Goal: Information Seeking & Learning: Learn about a topic

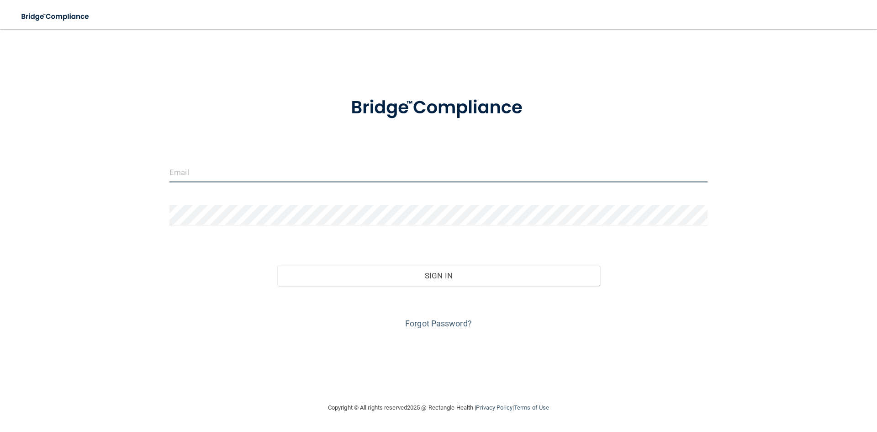
click at [303, 172] on input "email" at bounding box center [438, 172] width 538 height 21
type input "[EMAIL_ADDRESS][DOMAIN_NAME]"
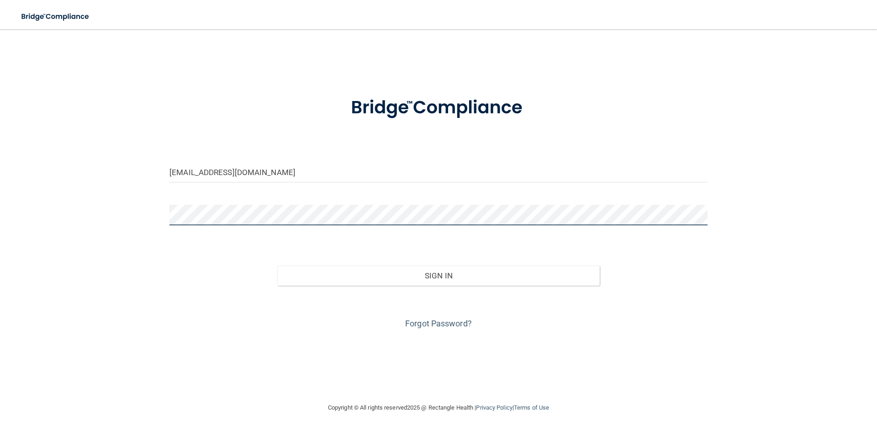
click at [277, 265] on button "Sign In" at bounding box center [438, 275] width 323 height 20
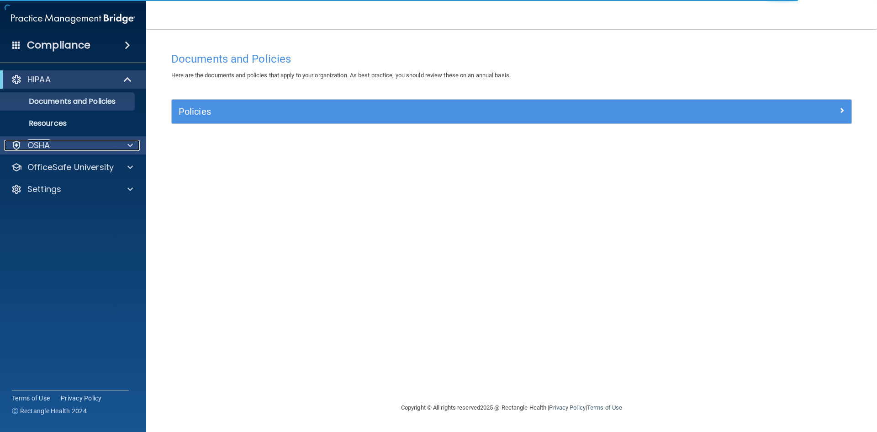
click at [133, 147] on div at bounding box center [128, 145] width 23 height 11
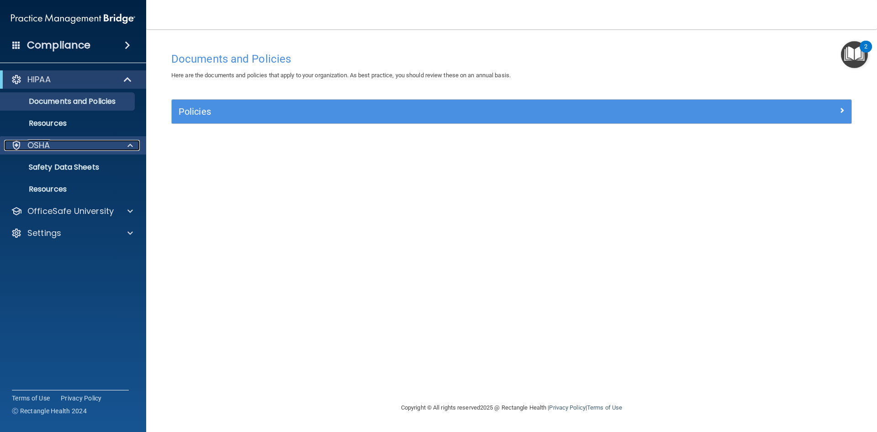
click at [125, 145] on div at bounding box center [128, 145] width 23 height 11
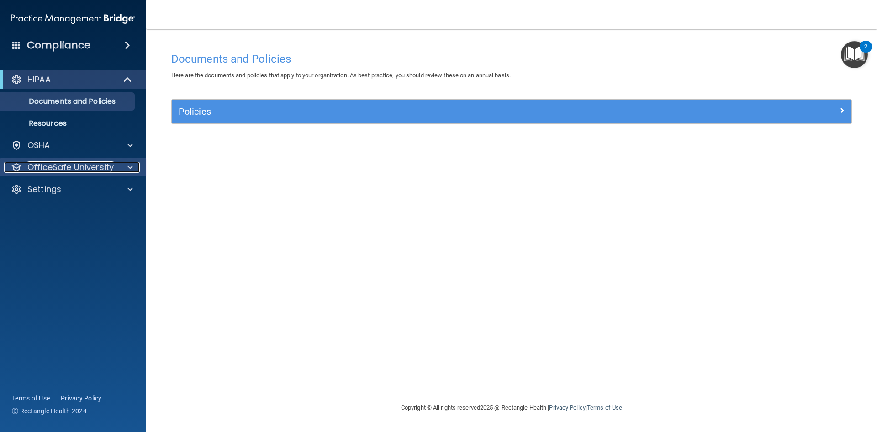
click at [124, 171] on div at bounding box center [128, 167] width 23 height 11
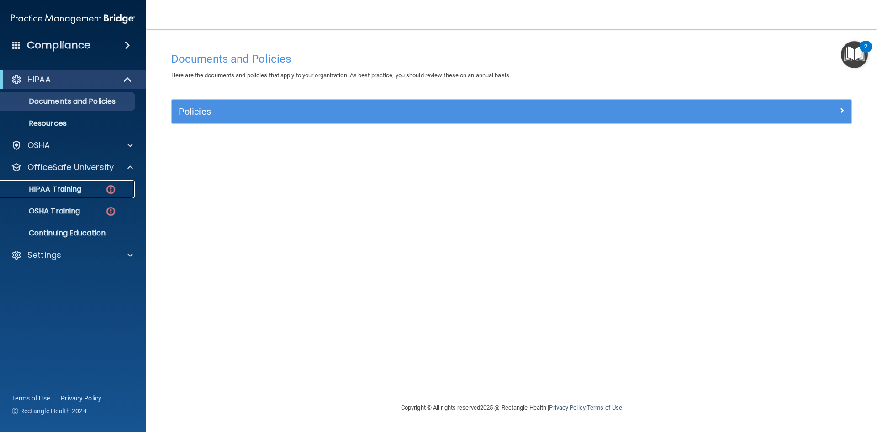
click at [106, 187] on img at bounding box center [110, 189] width 11 height 11
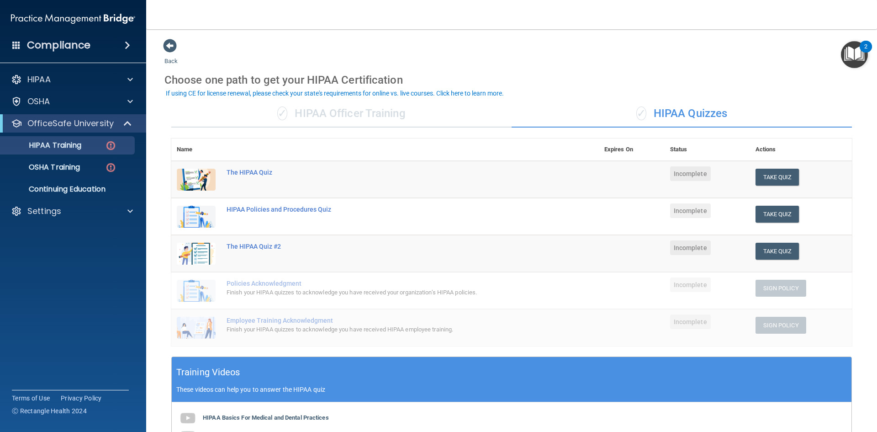
click at [294, 114] on div "✓ HIPAA Officer Training" at bounding box center [341, 113] width 340 height 27
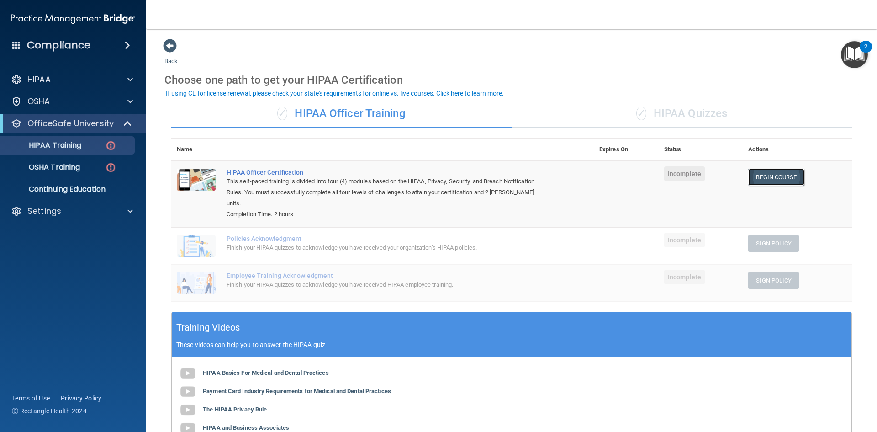
click at [764, 182] on link "Begin Course" at bounding box center [776, 177] width 56 height 17
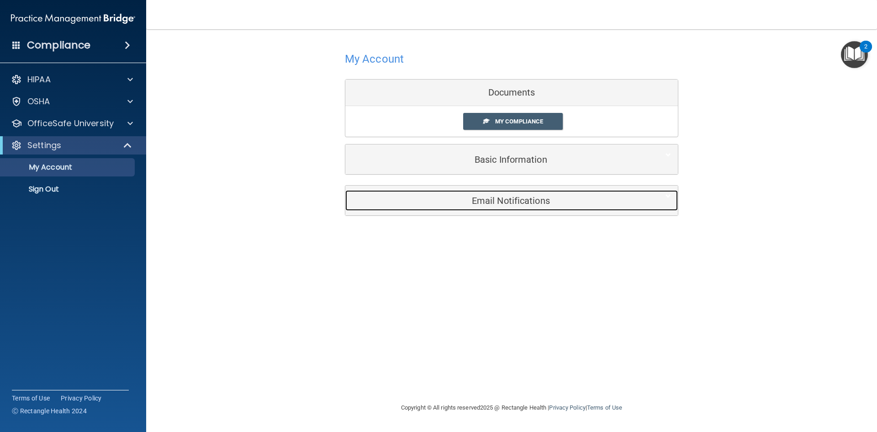
click at [469, 199] on h5 "Email Notifications" at bounding box center [497, 201] width 291 height 10
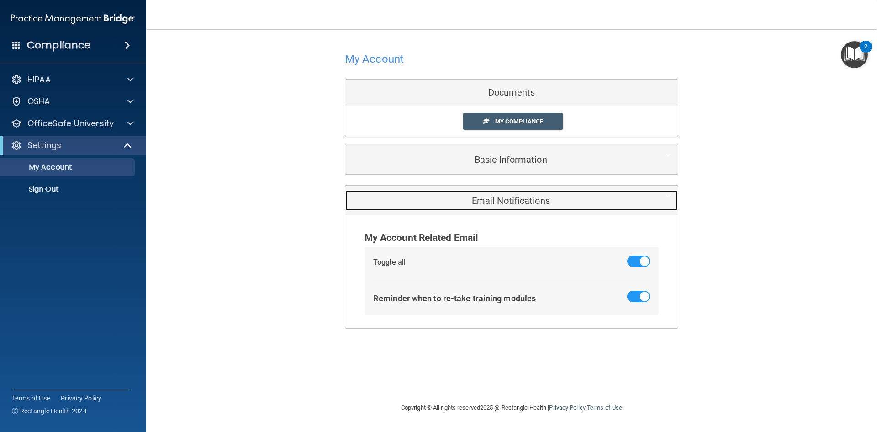
click at [469, 199] on h5 "Email Notifications" at bounding box center [497, 201] width 291 height 10
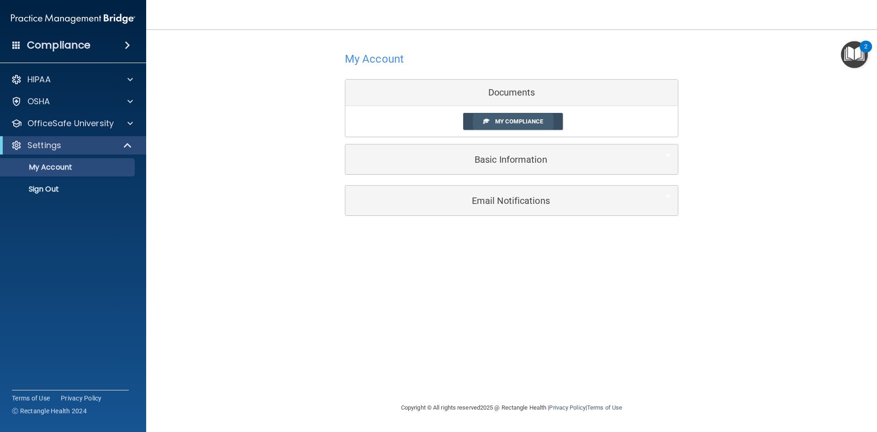
click at [492, 121] on link "My Compliance" at bounding box center [513, 121] width 100 height 17
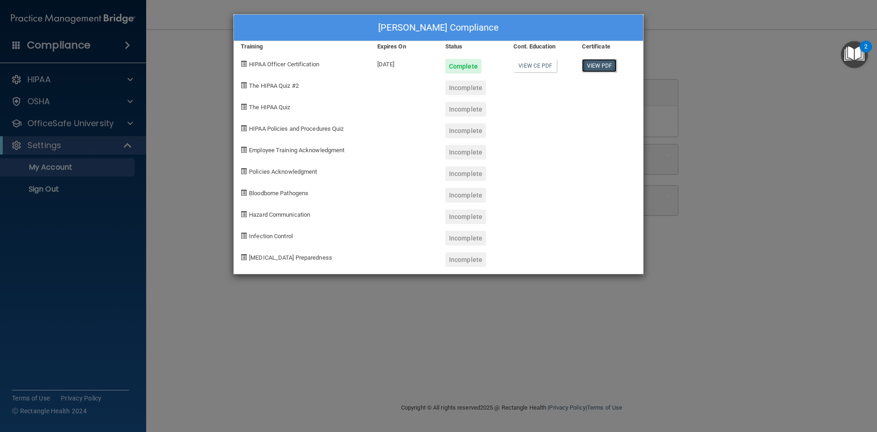
click at [602, 63] on link "View PDF" at bounding box center [599, 65] width 35 height 13
click at [600, 67] on link "View PDF" at bounding box center [599, 65] width 35 height 13
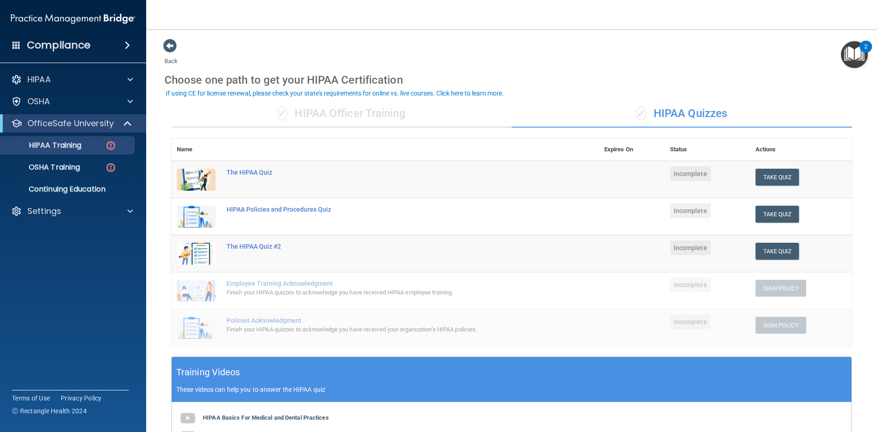
click at [410, 115] on div "✓ HIPAA Officer Training" at bounding box center [341, 113] width 340 height 27
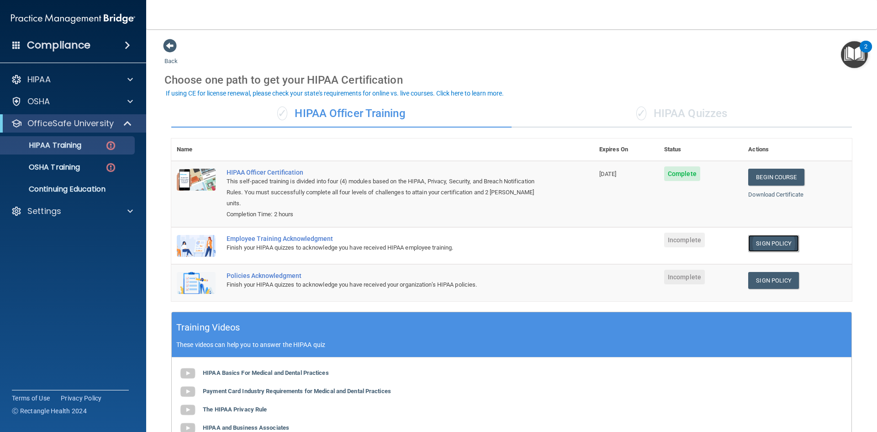
click at [772, 235] on link "Sign Policy" at bounding box center [773, 243] width 51 height 17
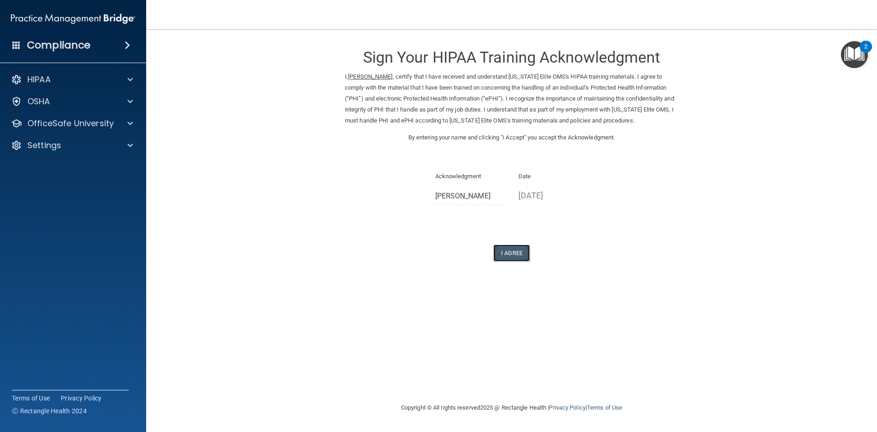
click at [507, 249] on button "I Agree" at bounding box center [511, 252] width 37 height 17
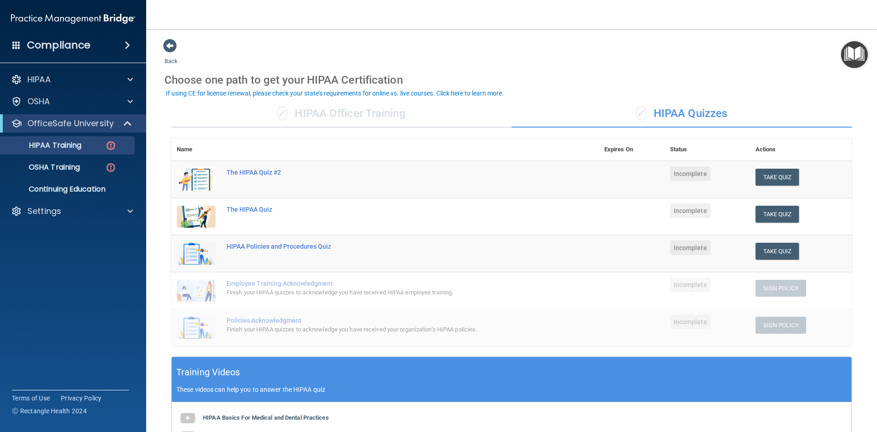
click at [409, 122] on div "✓ HIPAA Officer Training" at bounding box center [341, 113] width 340 height 27
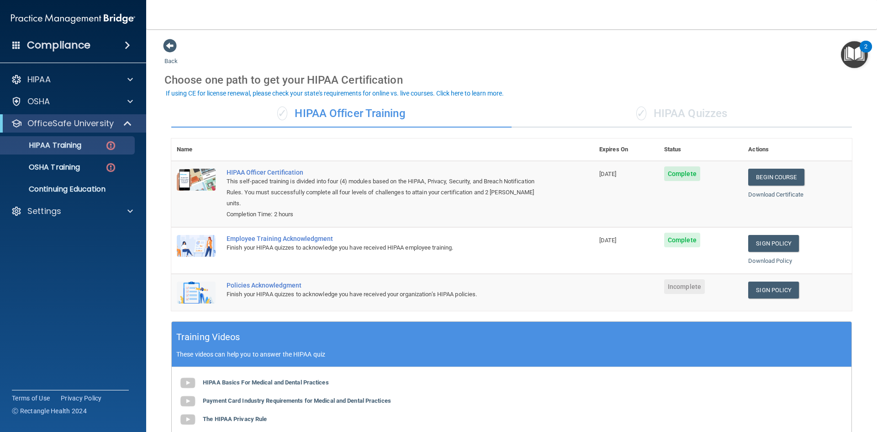
click at [698, 106] on div "✓ HIPAA Quizzes" at bounding box center [682, 113] width 340 height 27
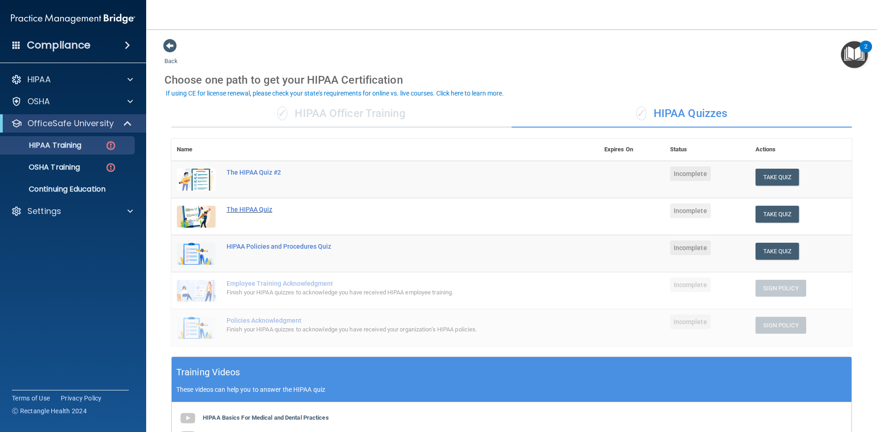
click at [254, 211] on div "The HIPAA Quiz" at bounding box center [390, 209] width 327 height 7
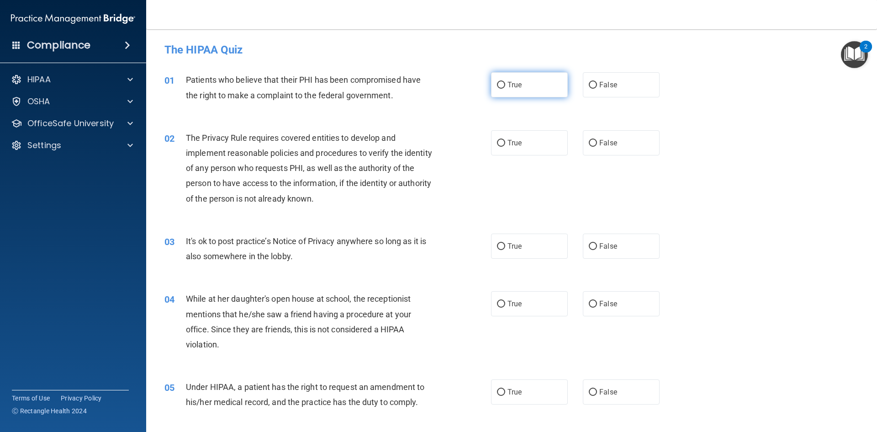
click at [501, 82] on input "True" at bounding box center [501, 85] width 8 height 7
radio input "true"
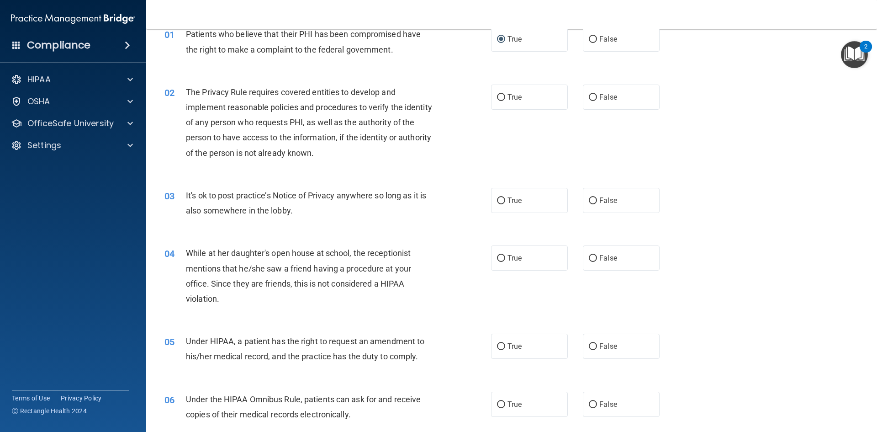
scroll to position [91, 0]
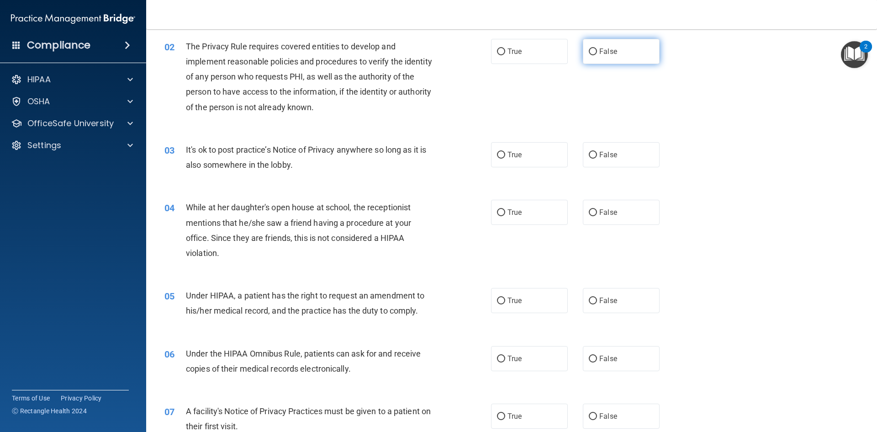
click at [589, 52] on input "False" at bounding box center [593, 51] width 8 height 7
radio input "true"
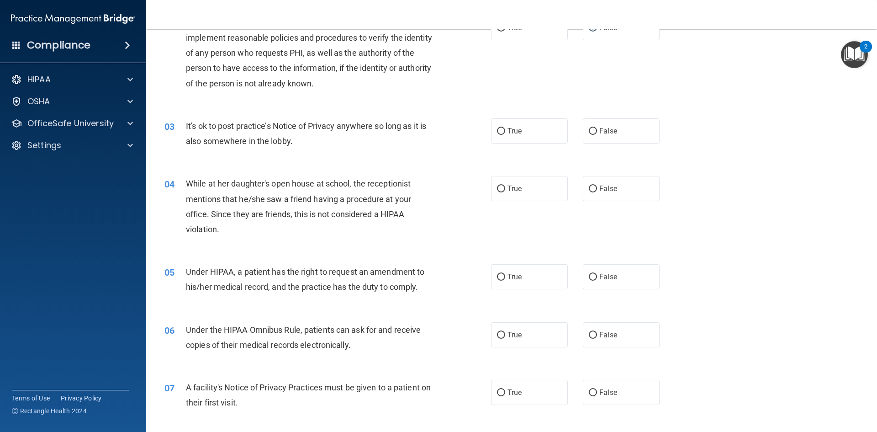
scroll to position [137, 0]
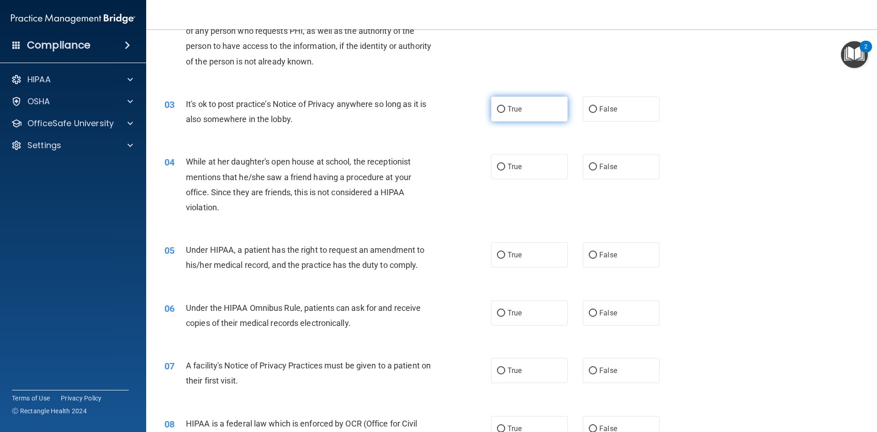
click at [498, 108] on input "True" at bounding box center [501, 109] width 8 height 7
radio input "true"
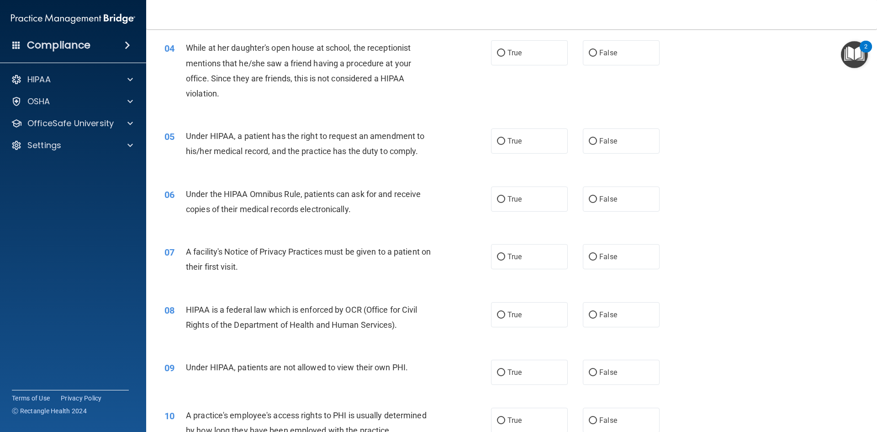
scroll to position [228, 0]
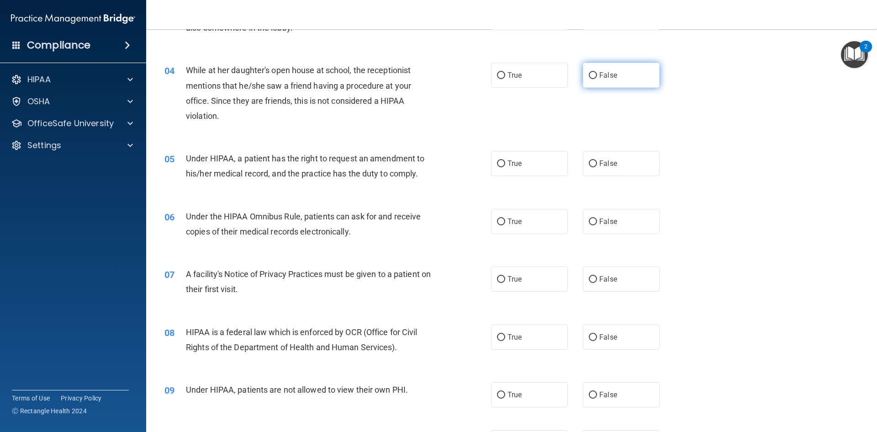
click at [589, 77] on input "False" at bounding box center [593, 75] width 8 height 7
radio input "true"
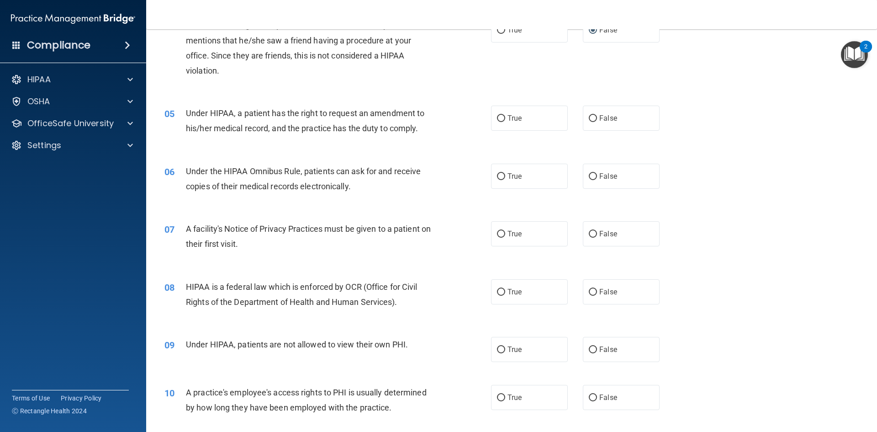
scroll to position [274, 0]
click at [501, 114] on label "True" at bounding box center [529, 117] width 77 height 25
click at [501, 115] on input "True" at bounding box center [501, 118] width 8 height 7
radio input "true"
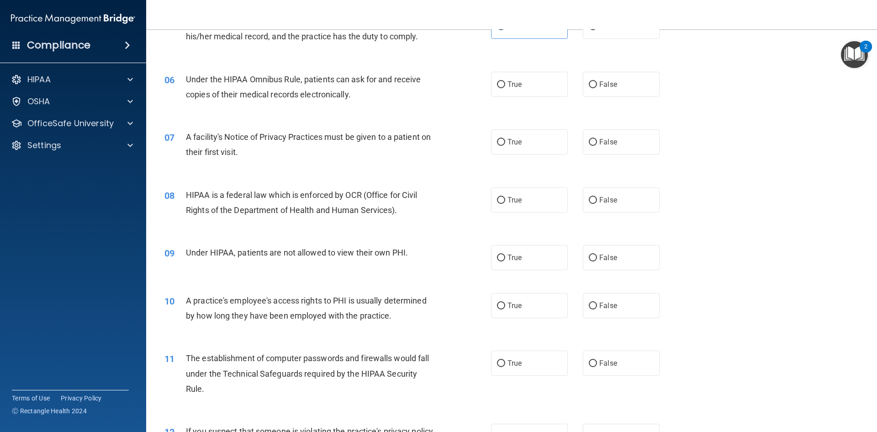
scroll to position [320, 0]
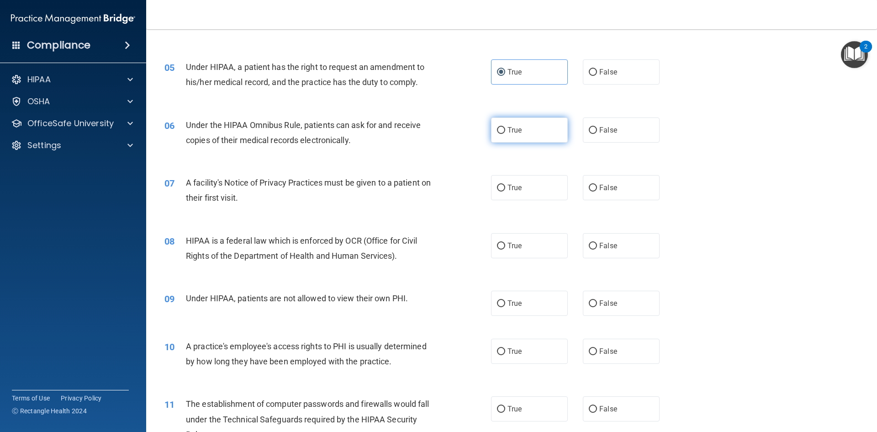
click at [497, 127] on input "True" at bounding box center [501, 130] width 8 height 7
radio input "true"
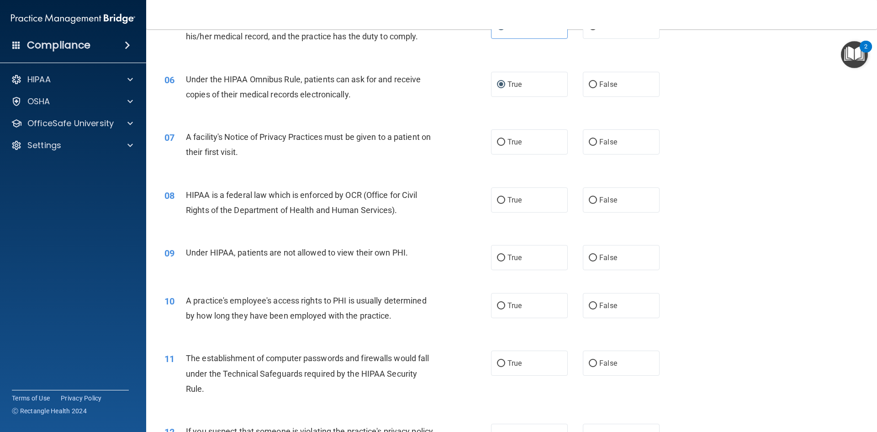
scroll to position [411, 0]
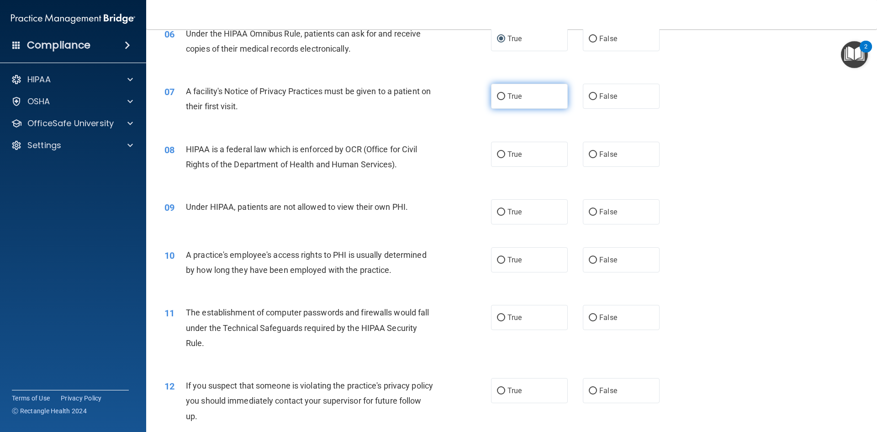
click at [497, 95] on input "True" at bounding box center [501, 96] width 8 height 7
radio input "true"
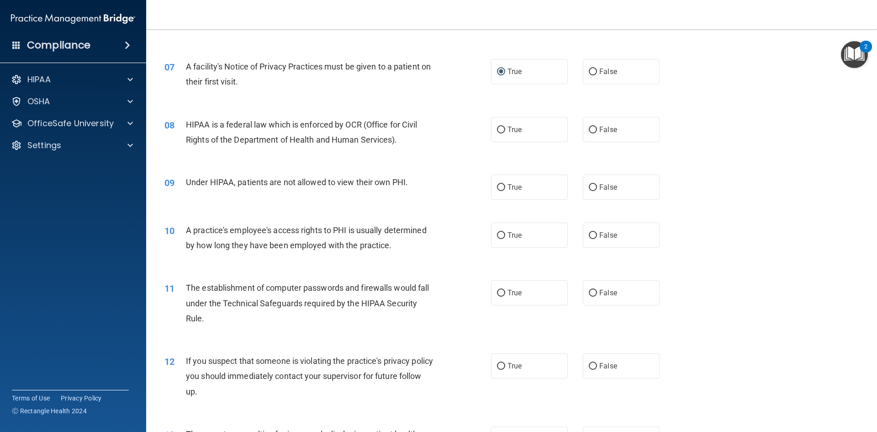
scroll to position [457, 0]
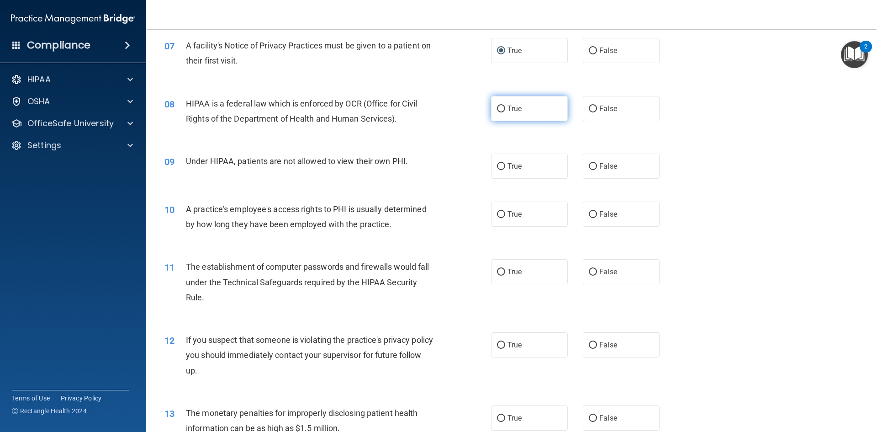
click at [497, 110] on input "True" at bounding box center [501, 109] width 8 height 7
radio input "true"
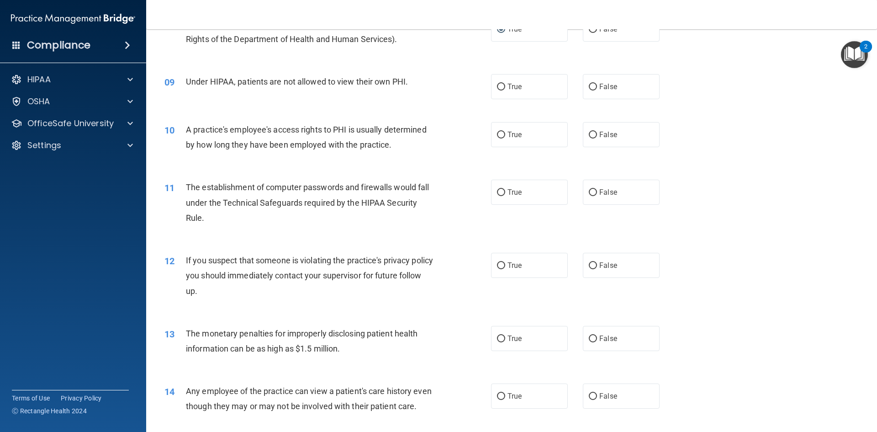
scroll to position [548, 0]
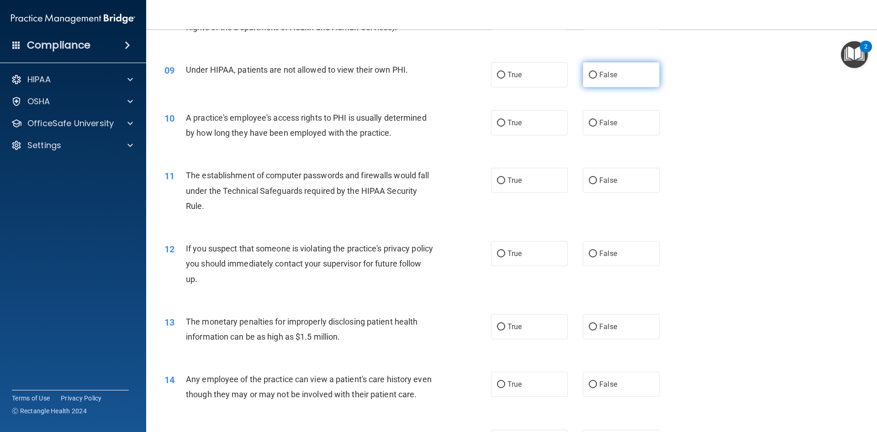
click at [590, 72] on input "False" at bounding box center [593, 75] width 8 height 7
radio input "true"
click at [589, 123] on input "False" at bounding box center [593, 123] width 8 height 7
radio input "true"
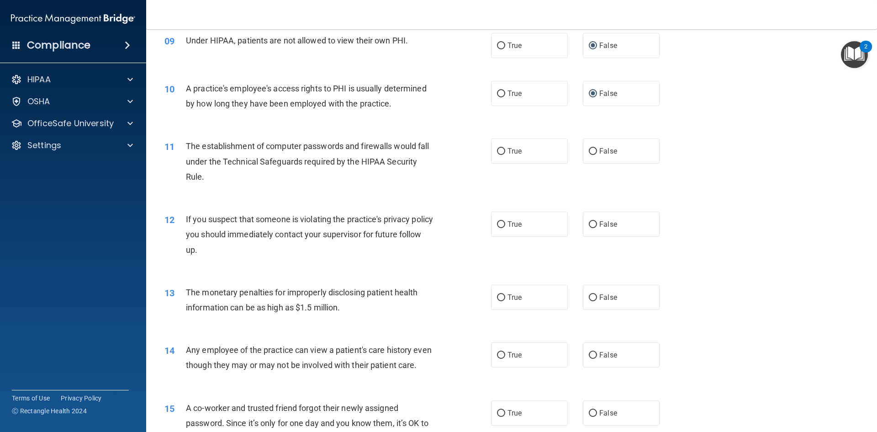
scroll to position [594, 0]
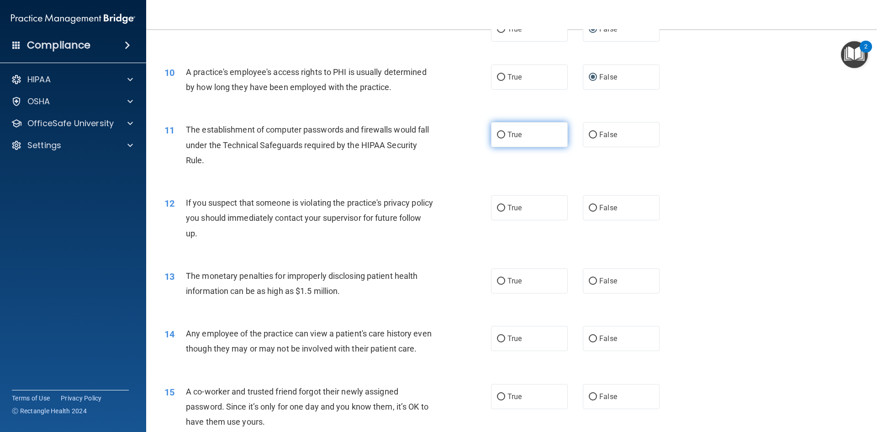
click at [498, 132] on input "True" at bounding box center [501, 135] width 8 height 7
radio input "true"
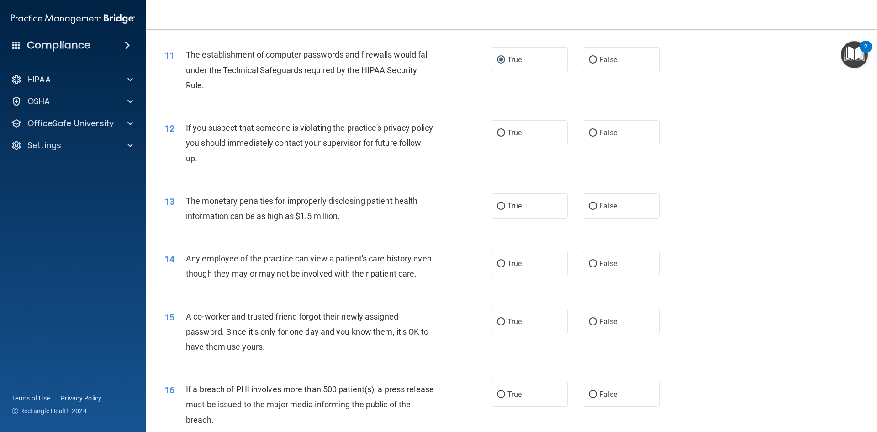
scroll to position [685, 0]
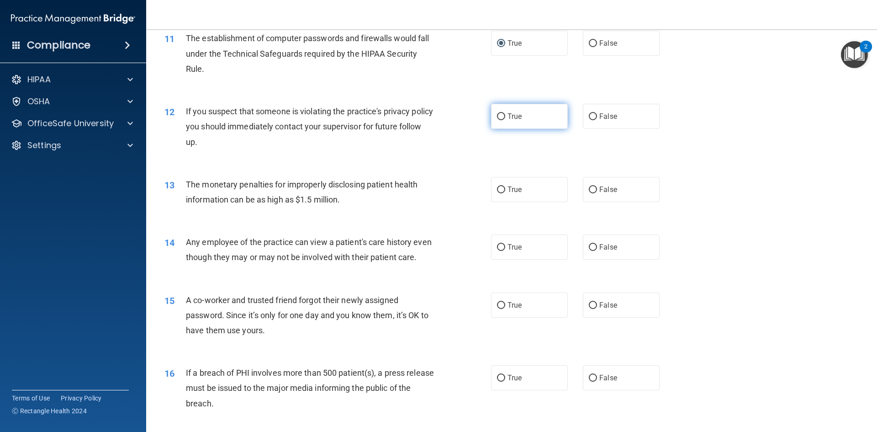
click at [498, 116] on input "True" at bounding box center [501, 116] width 8 height 7
radio input "true"
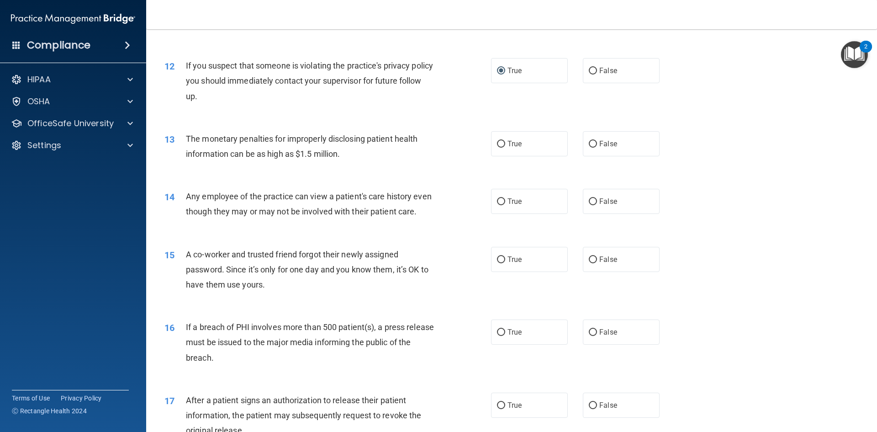
scroll to position [777, 0]
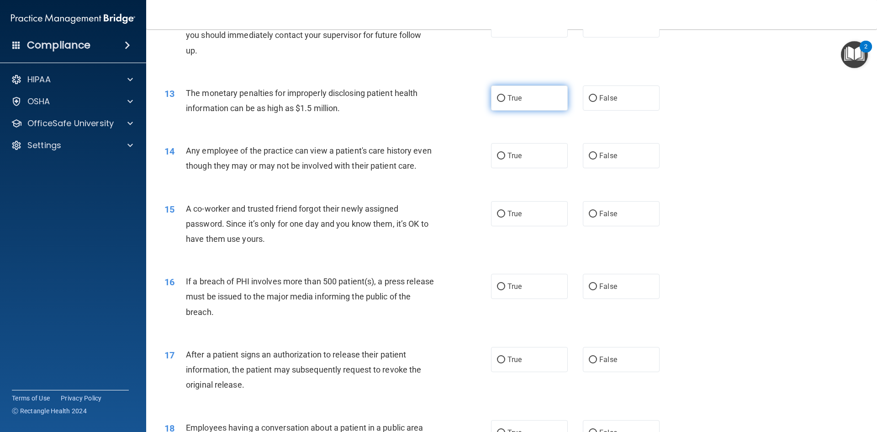
click at [501, 98] on input "True" at bounding box center [501, 98] width 8 height 7
radio input "true"
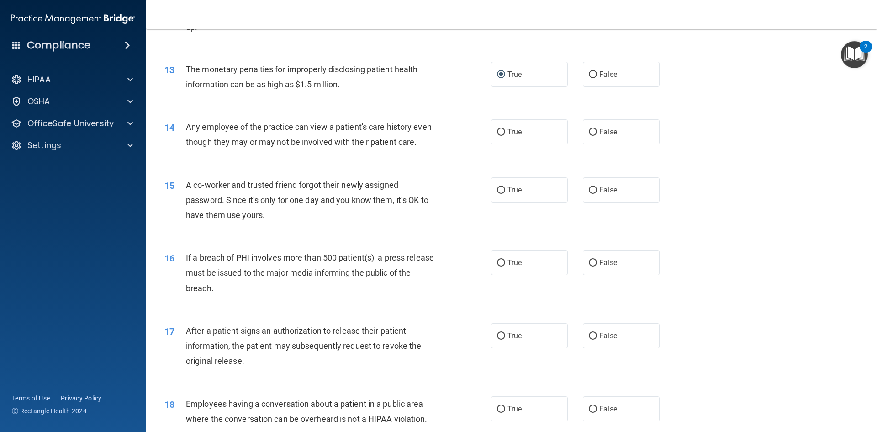
scroll to position [822, 0]
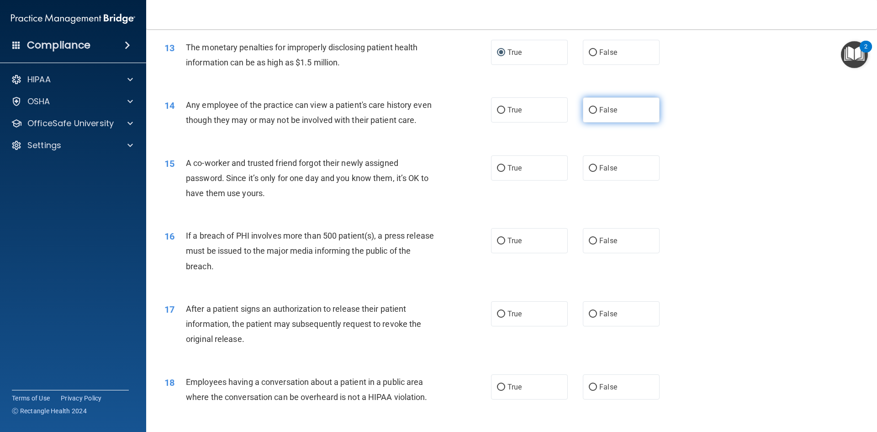
click at [589, 109] on input "False" at bounding box center [593, 110] width 8 height 7
radio input "true"
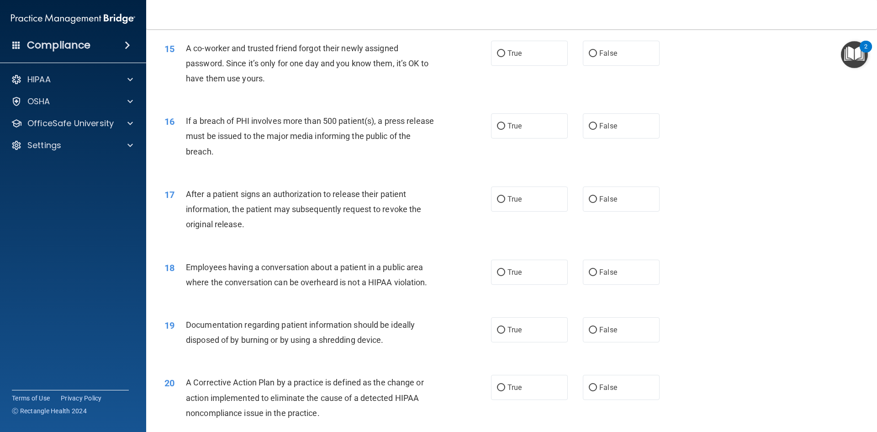
scroll to position [959, 0]
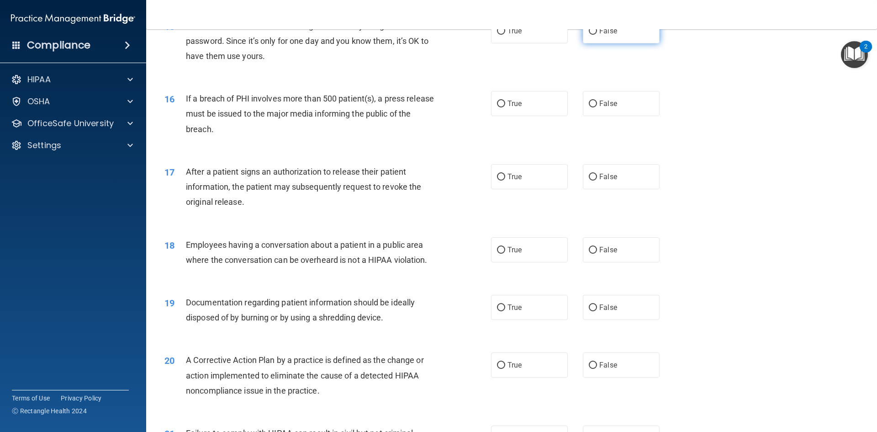
click at [591, 35] on input "False" at bounding box center [593, 31] width 8 height 7
radio input "true"
click at [498, 107] on input "True" at bounding box center [501, 104] width 8 height 7
radio input "true"
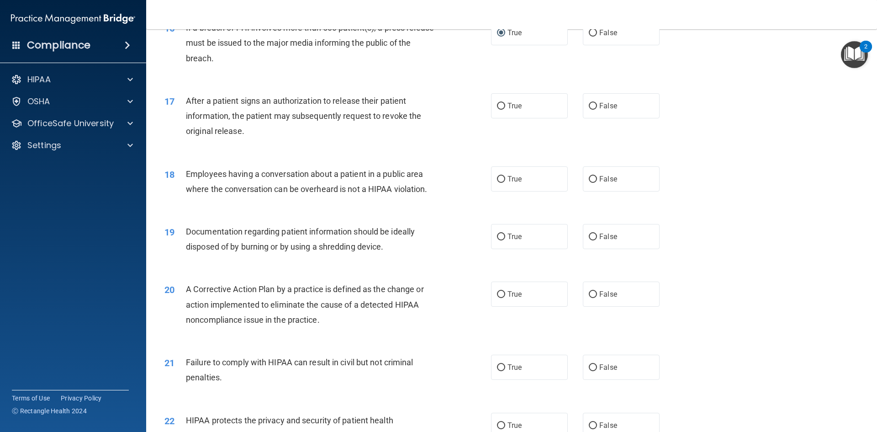
scroll to position [1051, 0]
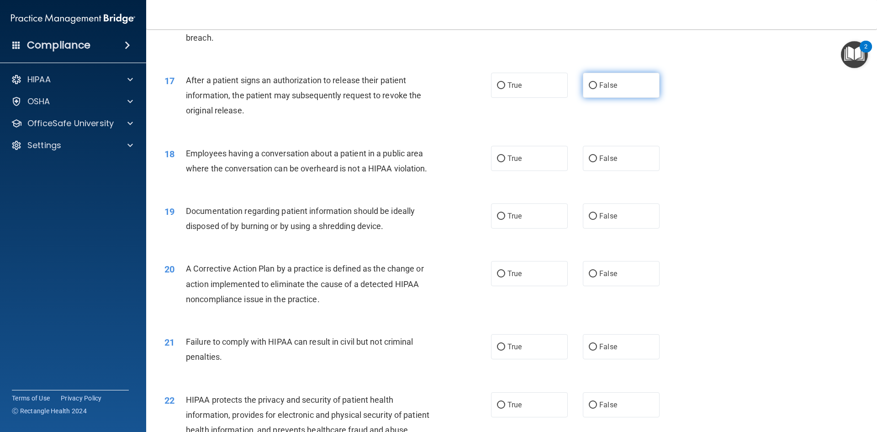
click at [589, 89] on input "False" at bounding box center [593, 85] width 8 height 7
radio input "true"
click at [589, 162] on input "False" at bounding box center [593, 158] width 8 height 7
radio input "true"
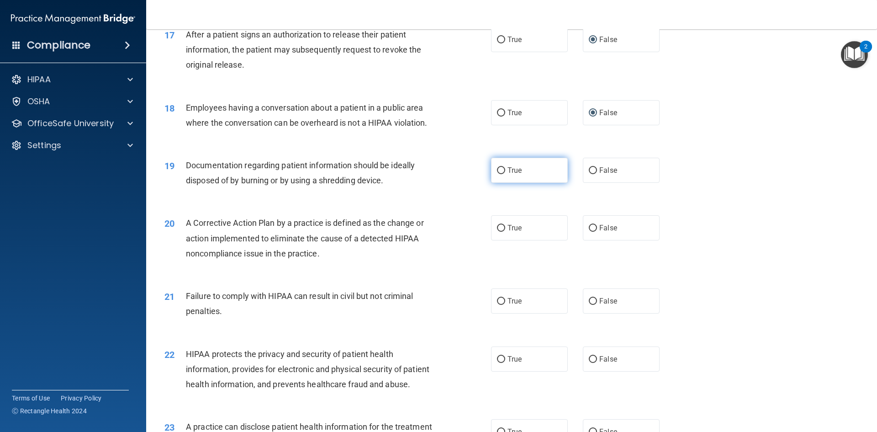
click at [497, 174] on input "True" at bounding box center [501, 170] width 8 height 7
radio input "true"
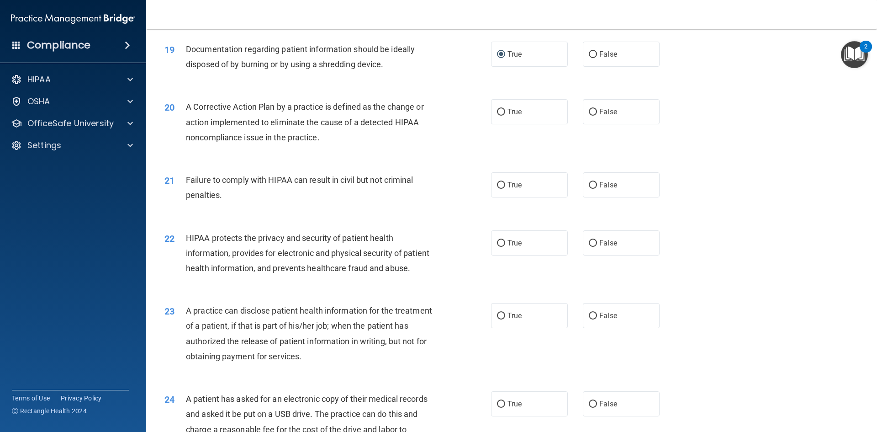
scroll to position [1233, 0]
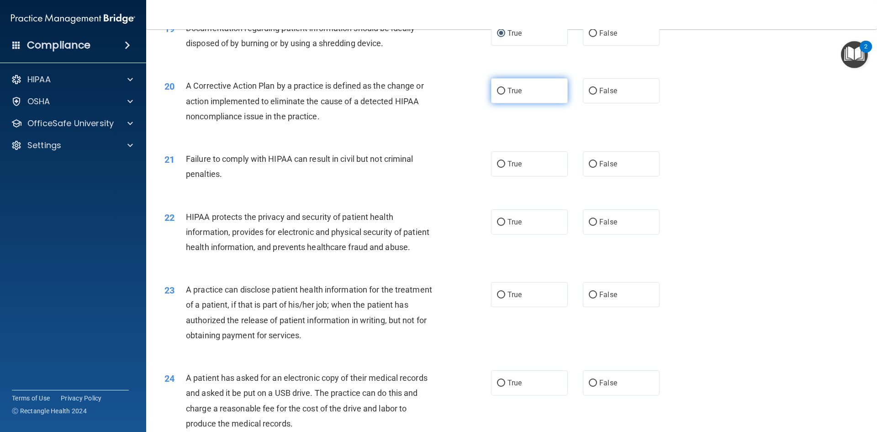
click at [497, 95] on input "True" at bounding box center [501, 91] width 8 height 7
radio input "true"
click at [593, 176] on label "False" at bounding box center [621, 163] width 77 height 25
click at [593, 168] on input "False" at bounding box center [593, 164] width 8 height 7
radio input "true"
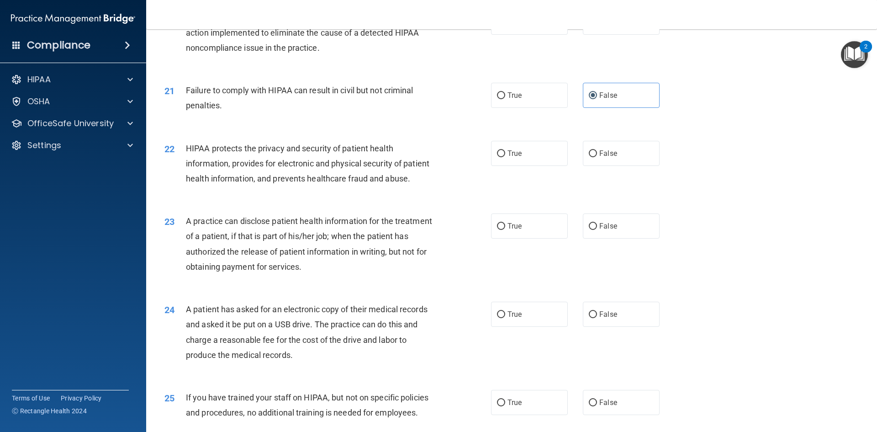
scroll to position [1325, 0]
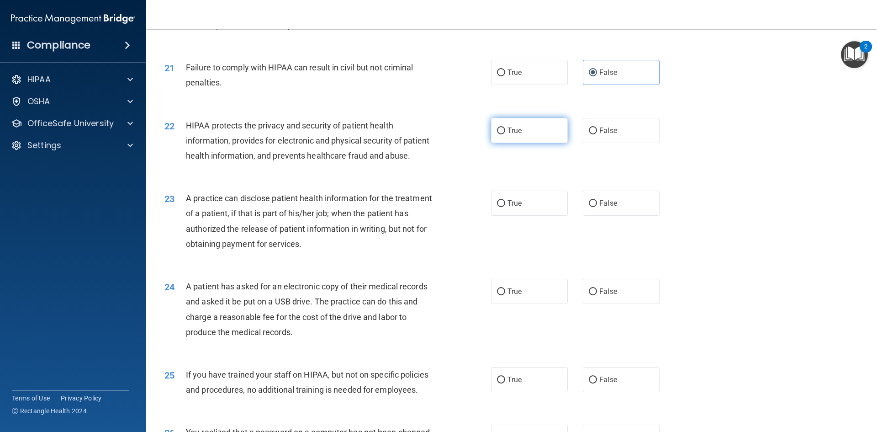
click at [497, 134] on input "True" at bounding box center [501, 130] width 8 height 7
radio input "true"
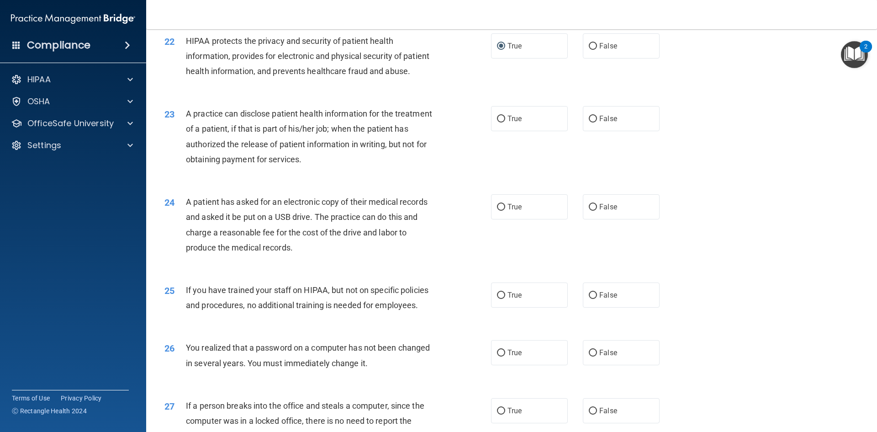
scroll to position [1416, 0]
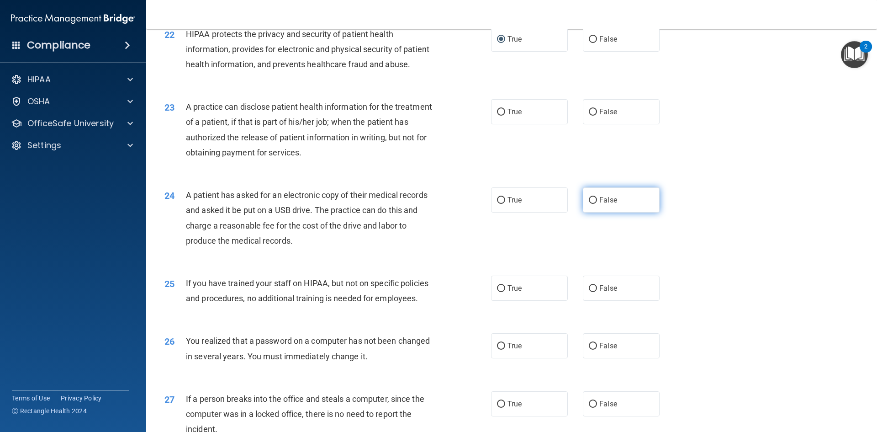
click at [589, 204] on input "False" at bounding box center [593, 200] width 8 height 7
radio input "true"
click at [590, 116] on input "False" at bounding box center [593, 112] width 8 height 7
radio input "true"
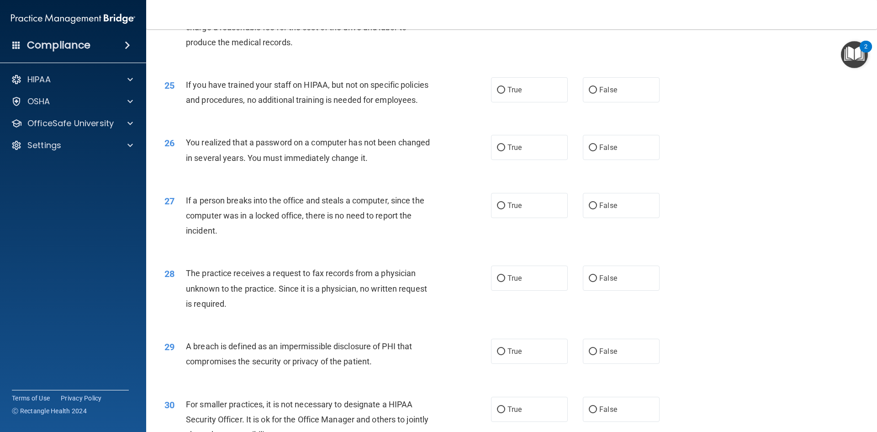
scroll to position [1593, 0]
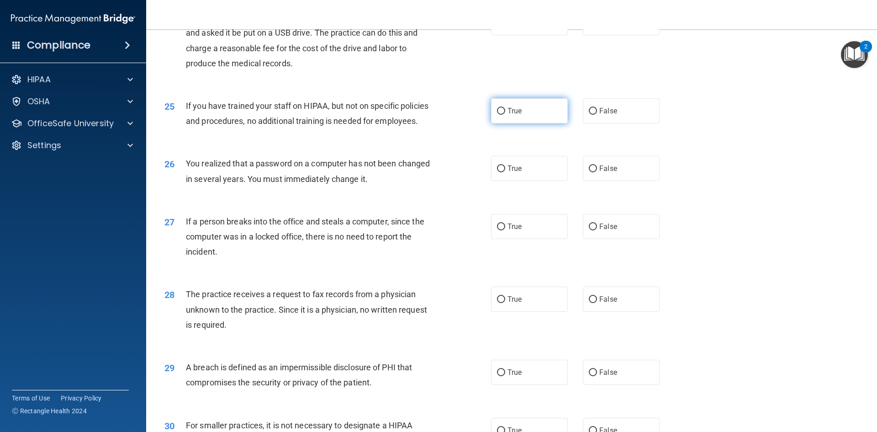
click at [497, 115] on input "True" at bounding box center [501, 111] width 8 height 7
radio input "true"
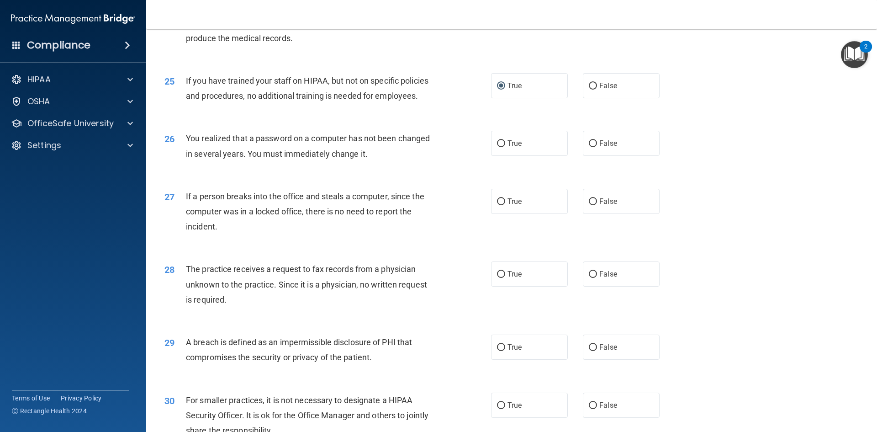
scroll to position [1639, 0]
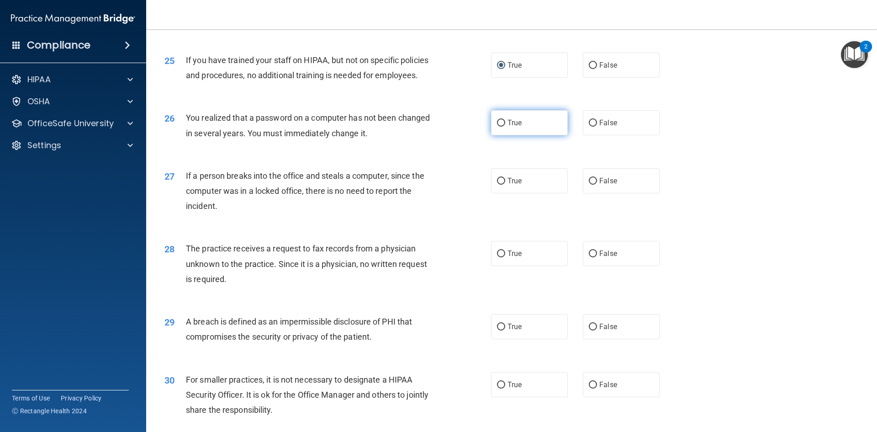
click at [497, 127] on input "True" at bounding box center [501, 123] width 8 height 7
radio input "true"
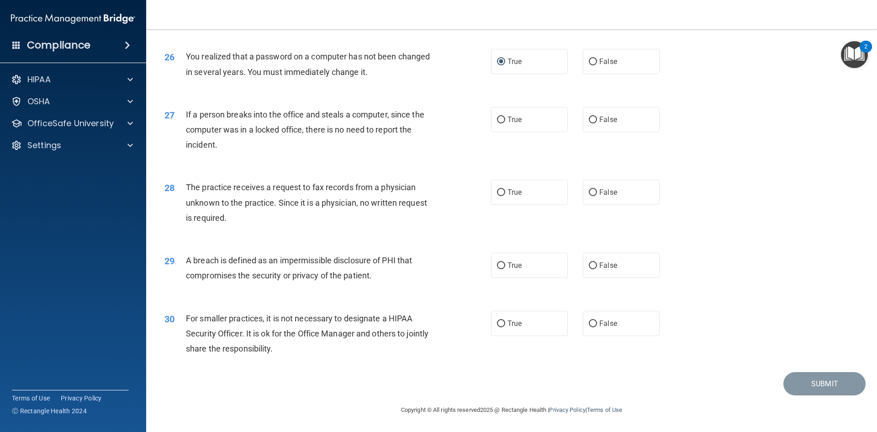
scroll to position [1730, 0]
click at [591, 118] on input "False" at bounding box center [593, 119] width 8 height 7
radio input "true"
click at [497, 192] on input "True" at bounding box center [501, 192] width 8 height 7
radio input "true"
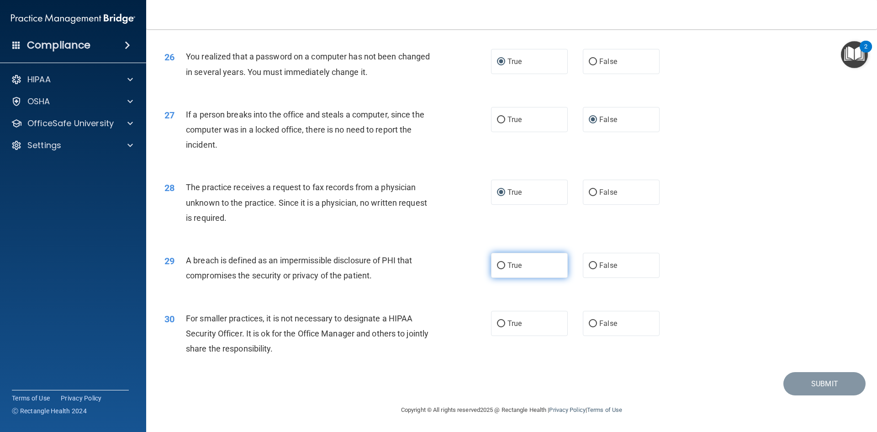
click at [498, 263] on input "True" at bounding box center [501, 265] width 8 height 7
radio input "true"
click at [589, 323] on input "False" at bounding box center [593, 323] width 8 height 7
radio input "true"
click at [824, 382] on button "Submit" at bounding box center [824, 383] width 82 height 23
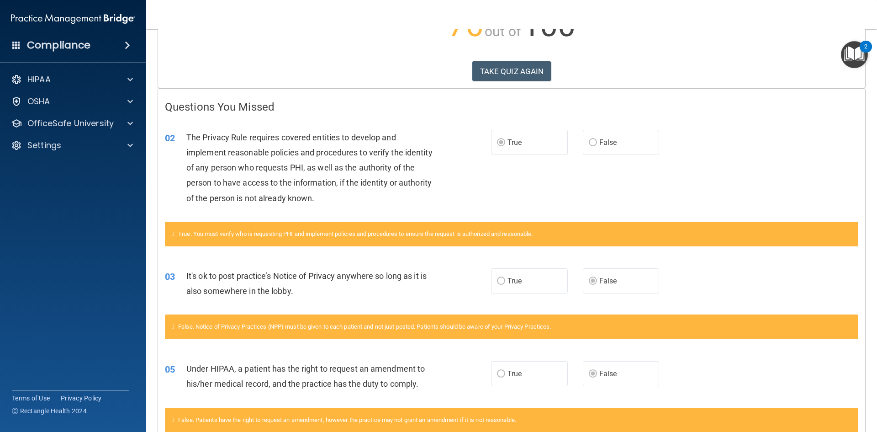
scroll to position [127, 0]
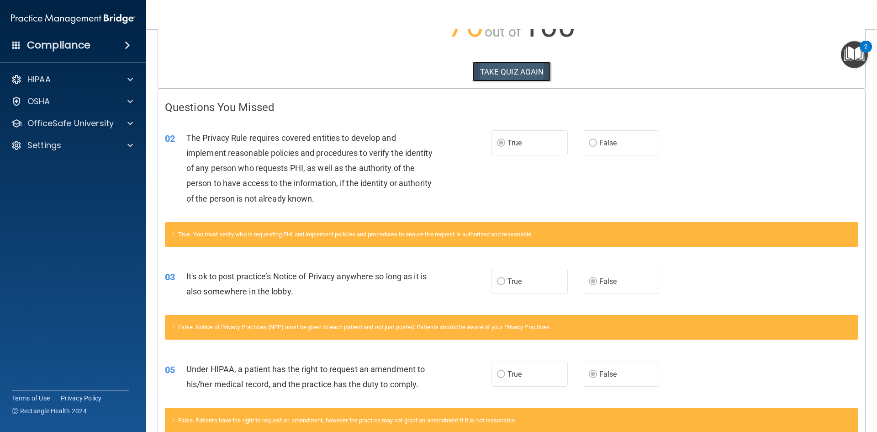
click at [504, 76] on button "TAKE QUIZ AGAIN" at bounding box center [511, 72] width 79 height 20
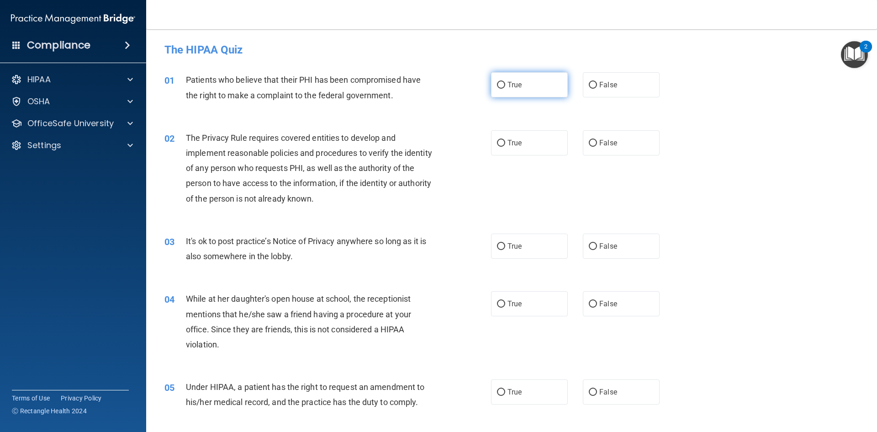
click at [501, 84] on input "True" at bounding box center [501, 85] width 8 height 7
radio input "true"
click at [497, 143] on input "True" at bounding box center [501, 143] width 8 height 7
radio input "true"
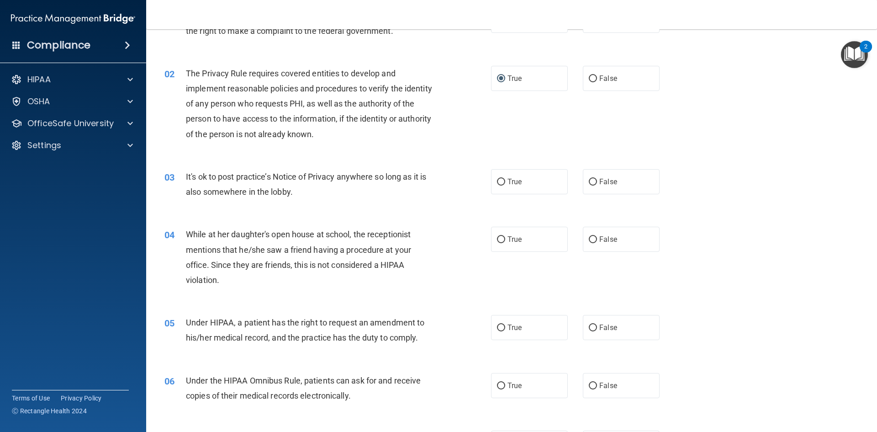
scroll to position [91, 0]
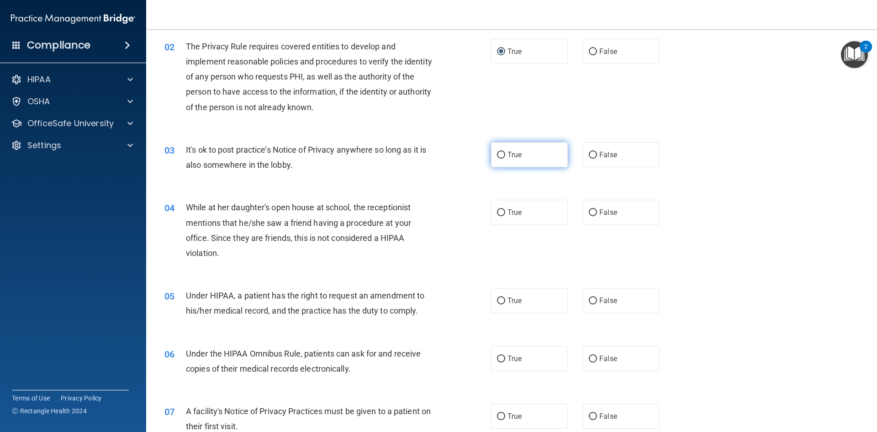
click at [499, 158] on input "True" at bounding box center [501, 155] width 8 height 7
radio input "true"
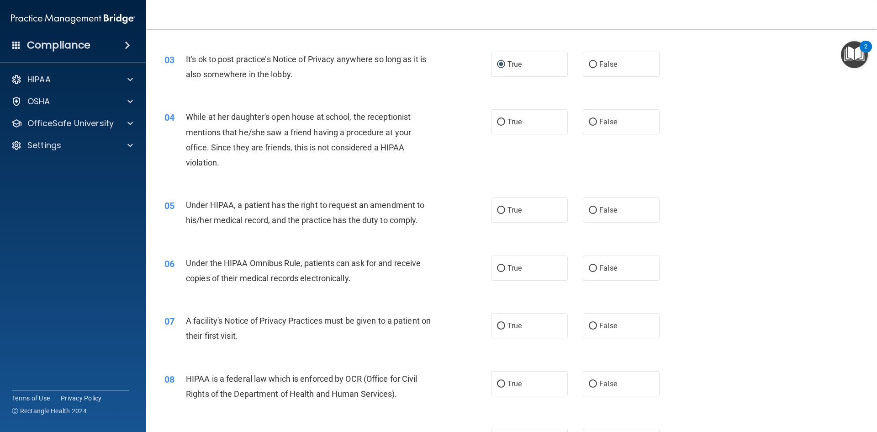
scroll to position [183, 0]
click at [589, 121] on input "False" at bounding box center [593, 121] width 8 height 7
radio input "true"
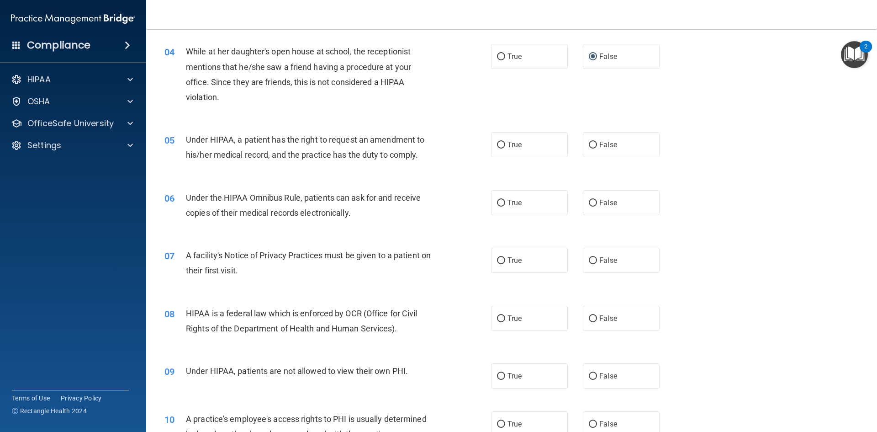
scroll to position [274, 0]
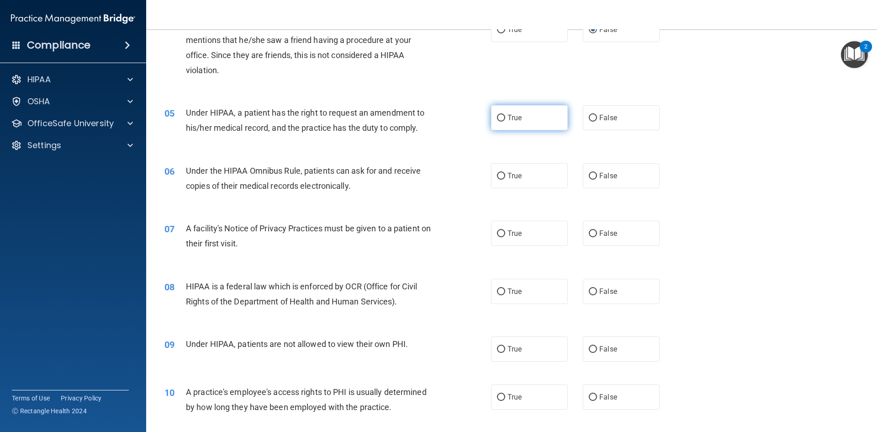
click at [497, 115] on input "True" at bounding box center [501, 118] width 8 height 7
radio input "true"
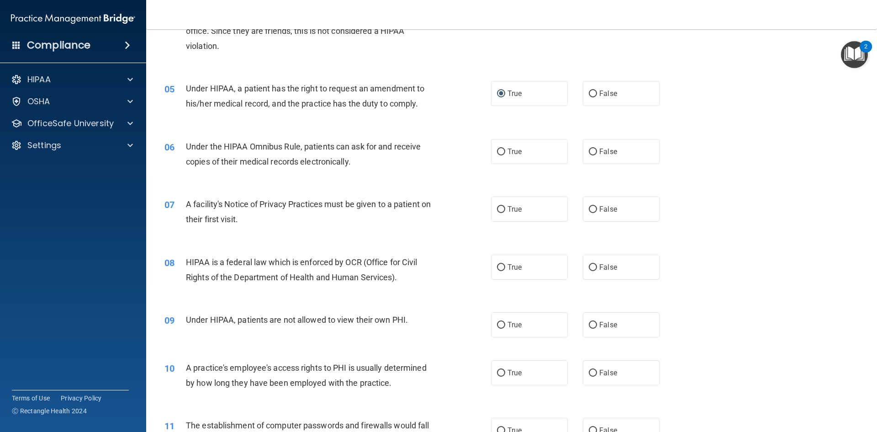
scroll to position [320, 0]
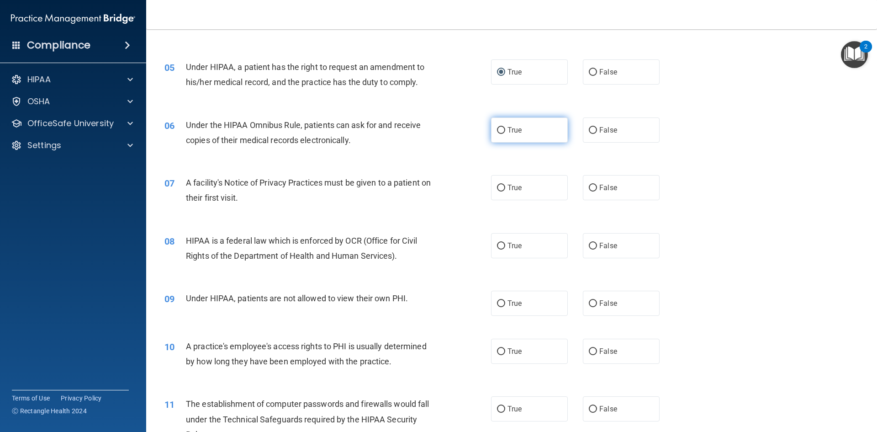
click at [498, 132] on input "True" at bounding box center [501, 130] width 8 height 7
radio input "true"
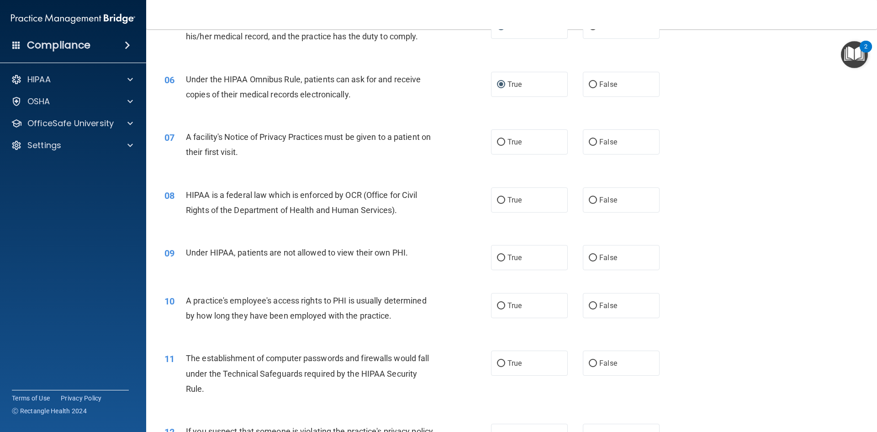
scroll to position [411, 0]
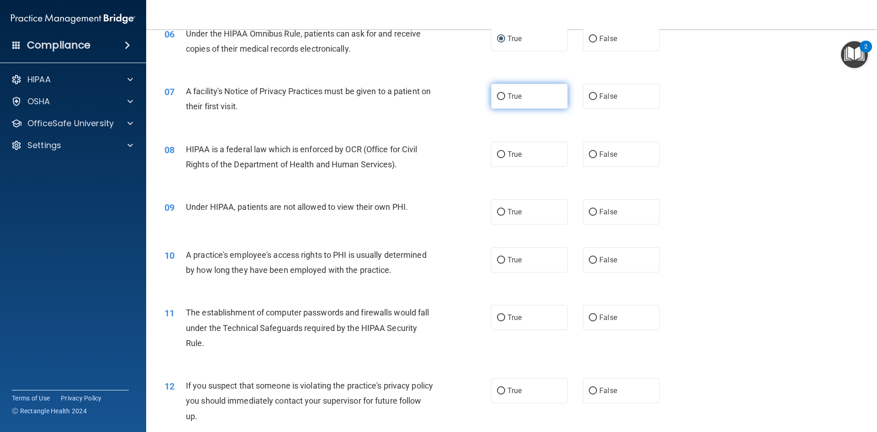
click at [497, 93] on input "True" at bounding box center [501, 96] width 8 height 7
radio input "true"
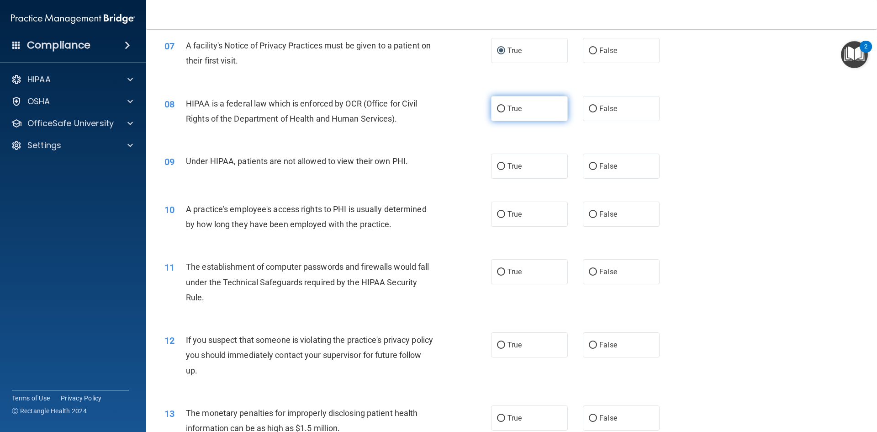
click at [499, 109] on input "True" at bounding box center [501, 109] width 8 height 7
radio input "true"
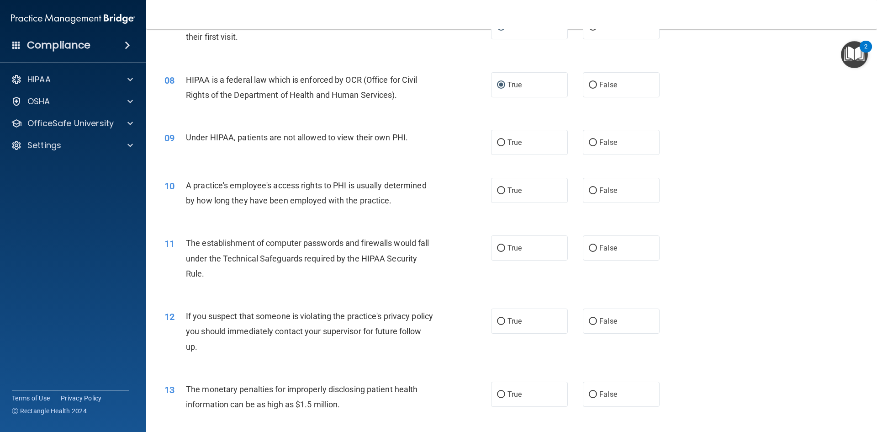
scroll to position [503, 0]
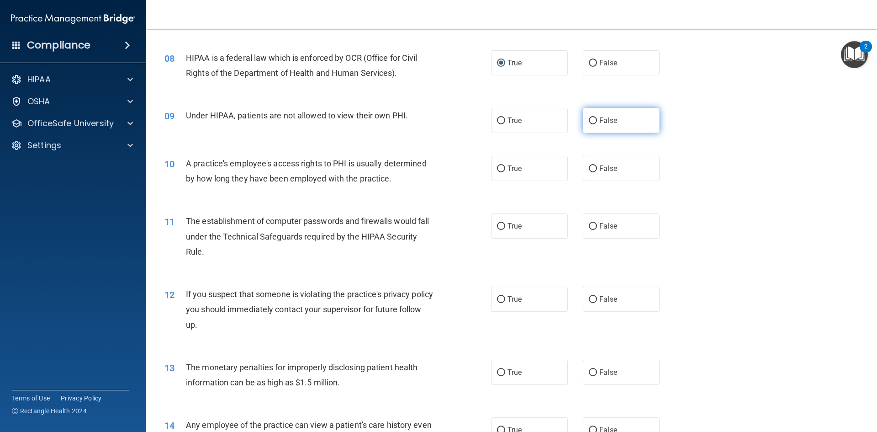
click at [590, 124] on input "False" at bounding box center [593, 120] width 8 height 7
radio input "true"
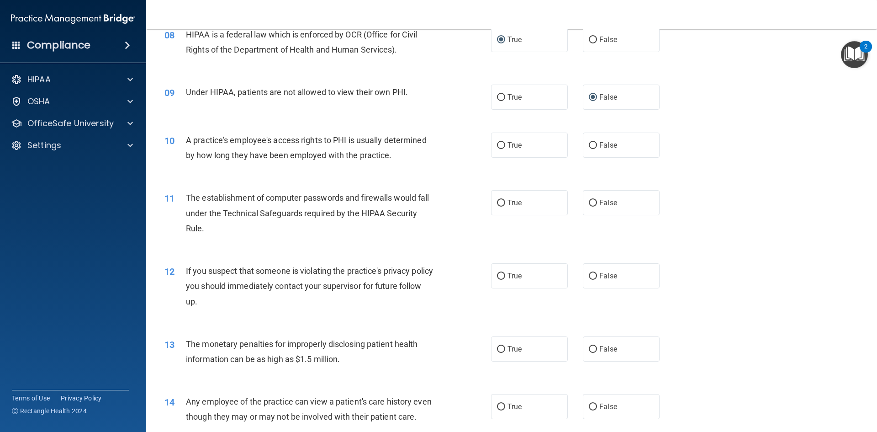
scroll to position [594, 0]
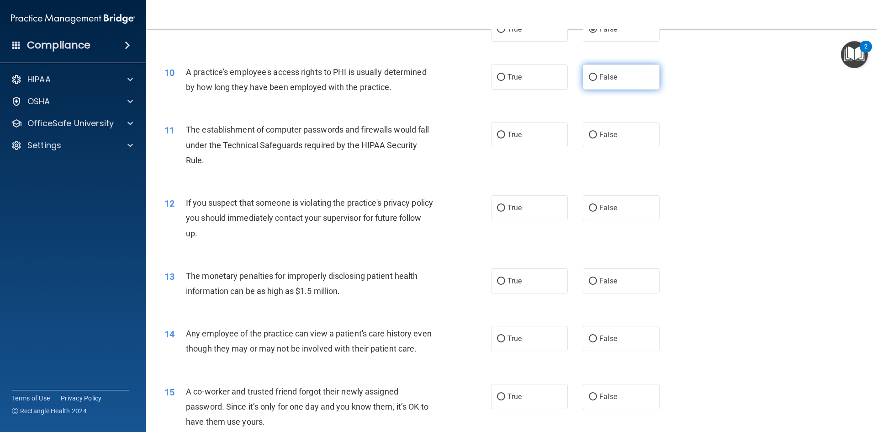
click at [589, 77] on input "False" at bounding box center [593, 77] width 8 height 7
radio input "true"
click at [497, 133] on input "True" at bounding box center [501, 135] width 8 height 7
radio input "true"
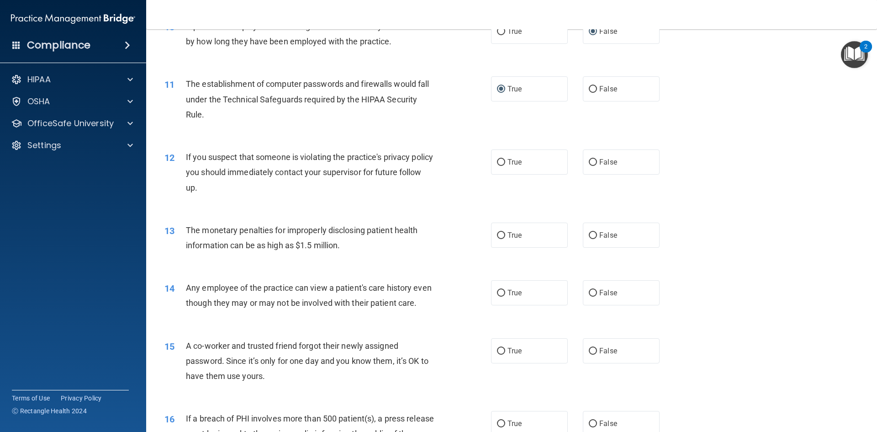
scroll to position [685, 0]
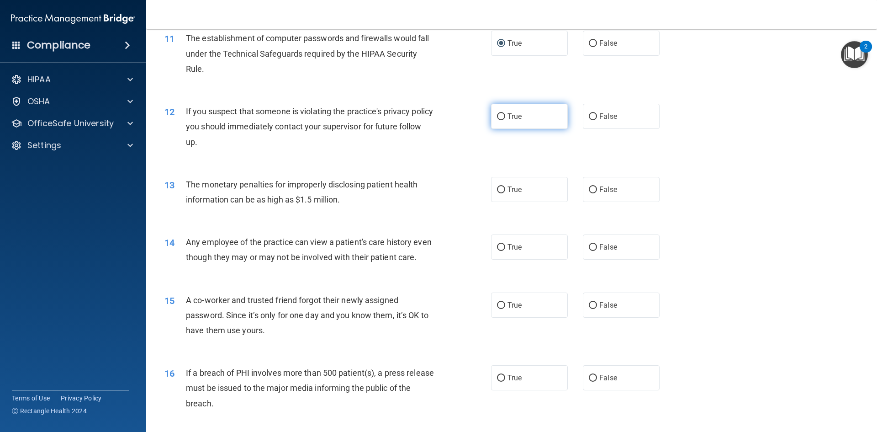
click at [497, 119] on input "True" at bounding box center [501, 116] width 8 height 7
radio input "true"
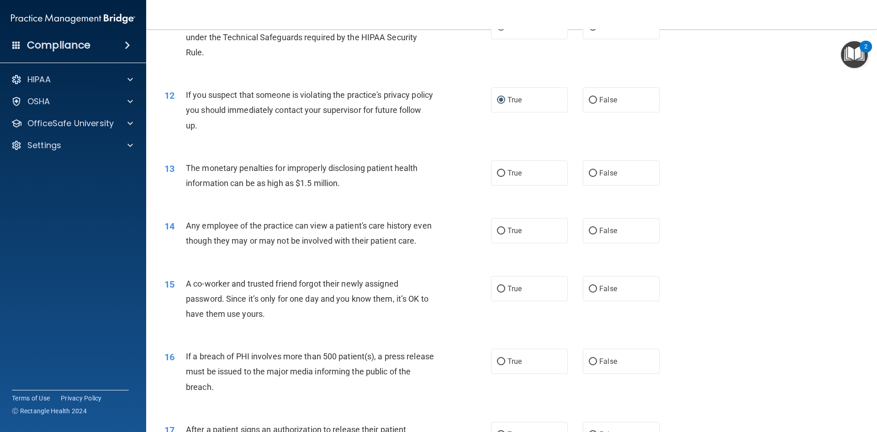
scroll to position [731, 0]
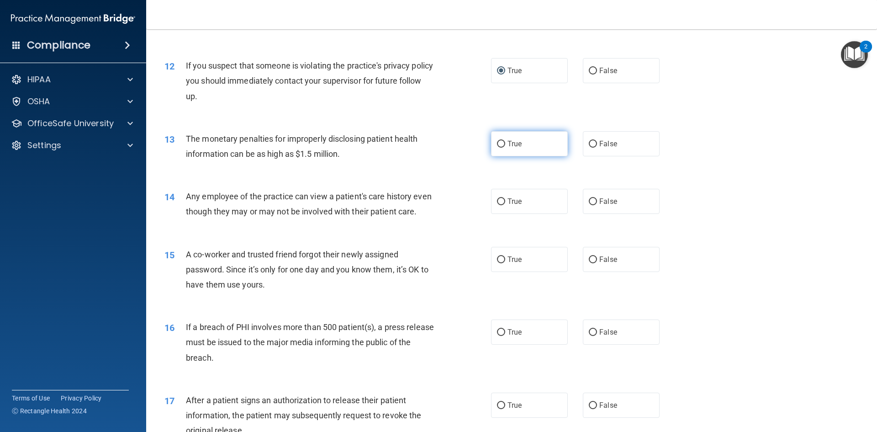
click at [497, 146] on input "True" at bounding box center [501, 144] width 8 height 7
radio input "true"
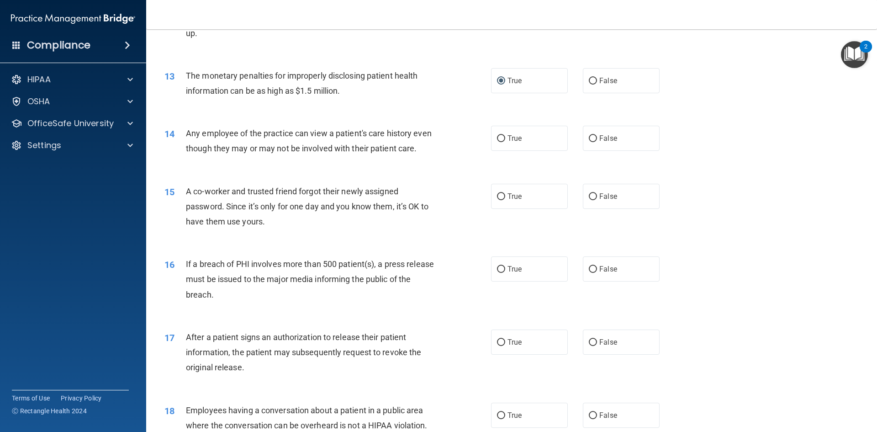
scroll to position [822, 0]
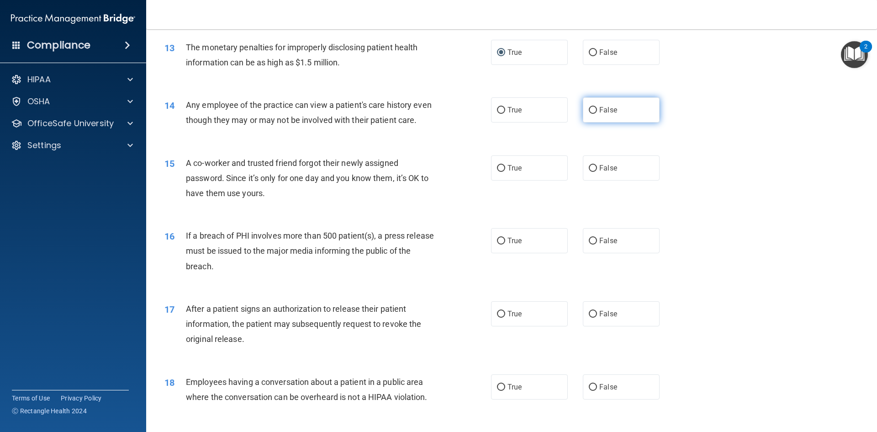
click at [589, 110] on input "False" at bounding box center [593, 110] width 8 height 7
radio input "true"
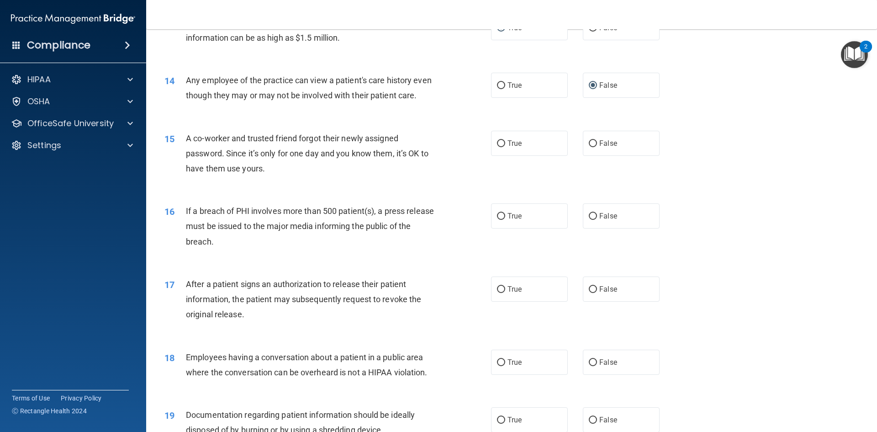
scroll to position [868, 0]
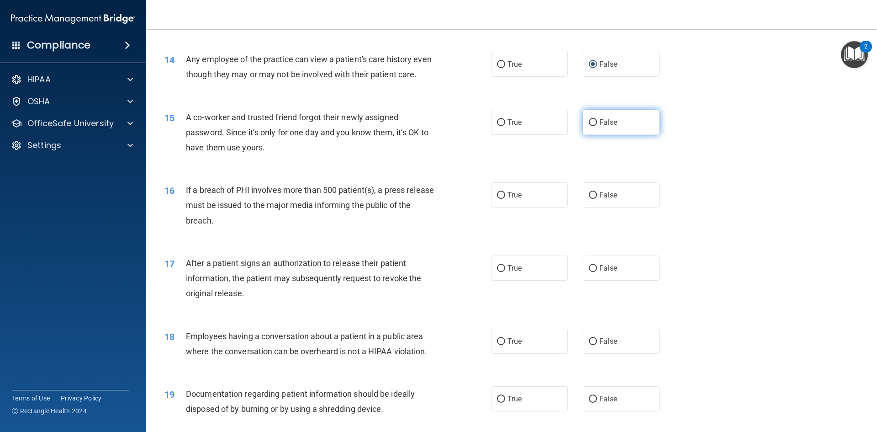
click at [591, 126] on input "False" at bounding box center [593, 122] width 8 height 7
radio input "true"
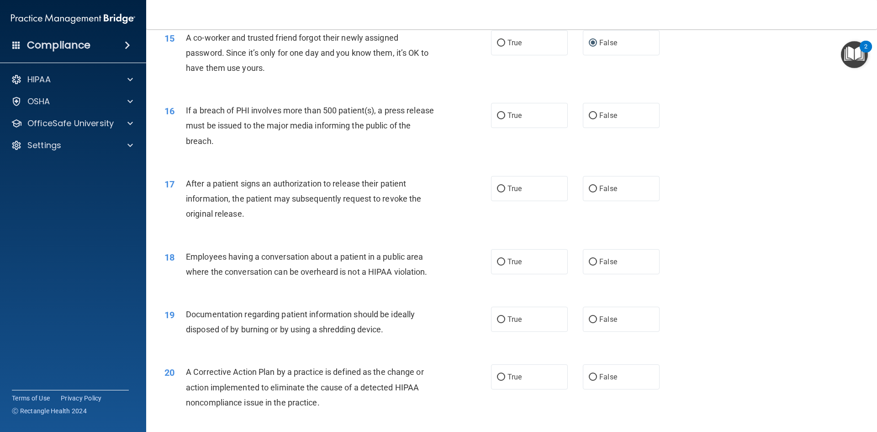
scroll to position [959, 0]
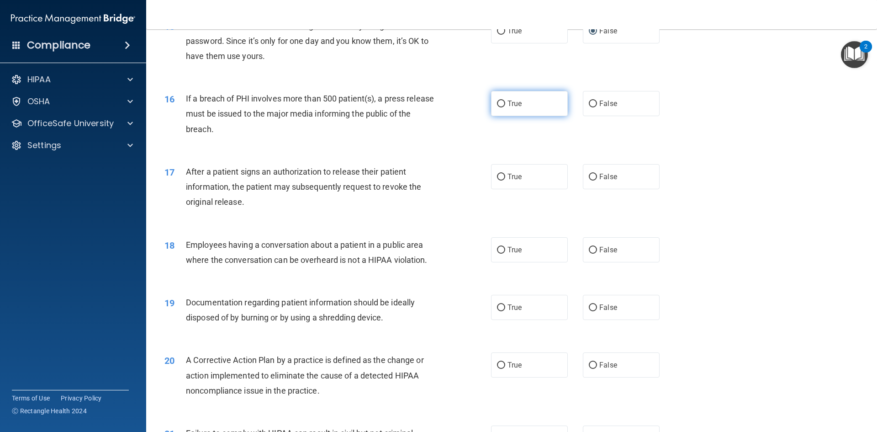
click at [497, 107] on input "True" at bounding box center [501, 104] width 8 height 7
radio input "true"
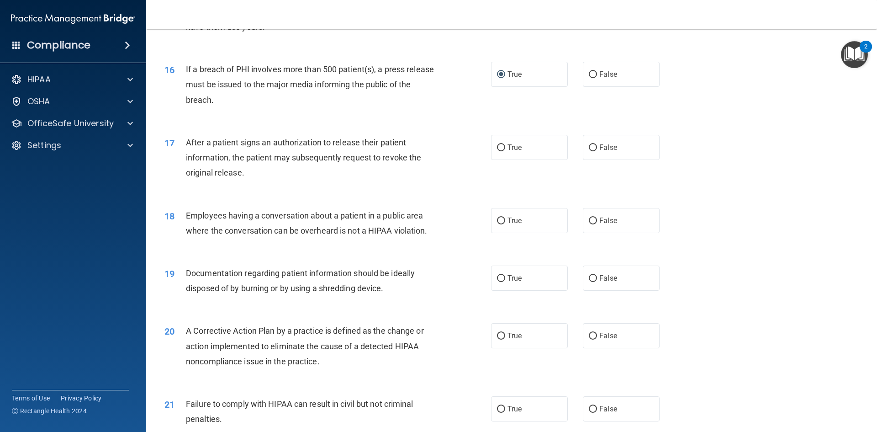
scroll to position [1005, 0]
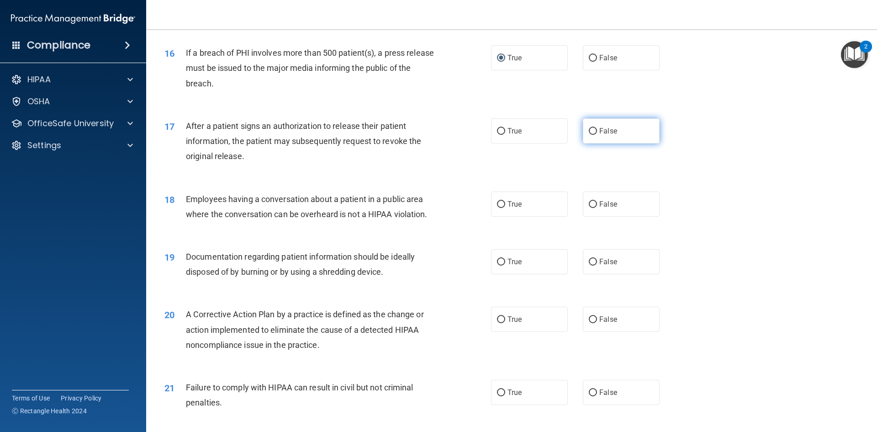
click at [593, 143] on label "False" at bounding box center [621, 130] width 77 height 25
click at [593, 135] on input "False" at bounding box center [593, 131] width 8 height 7
radio input "true"
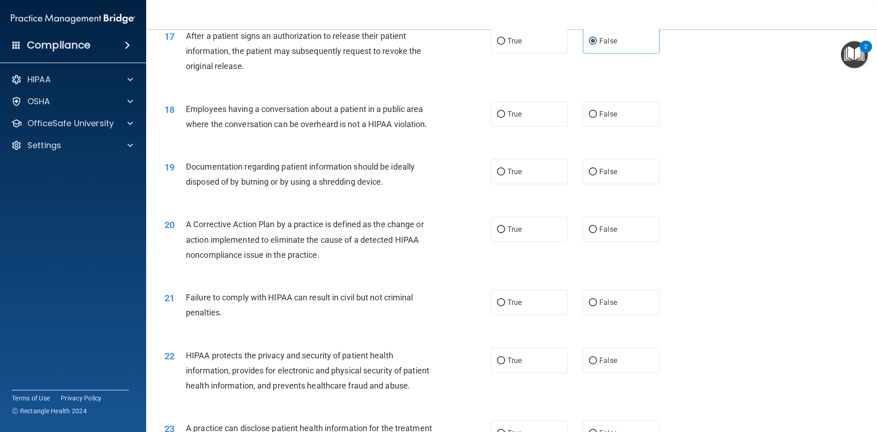
scroll to position [1096, 0]
click at [591, 116] on input "False" at bounding box center [593, 113] width 8 height 7
radio input "true"
click at [497, 174] on input "True" at bounding box center [501, 170] width 8 height 7
radio input "true"
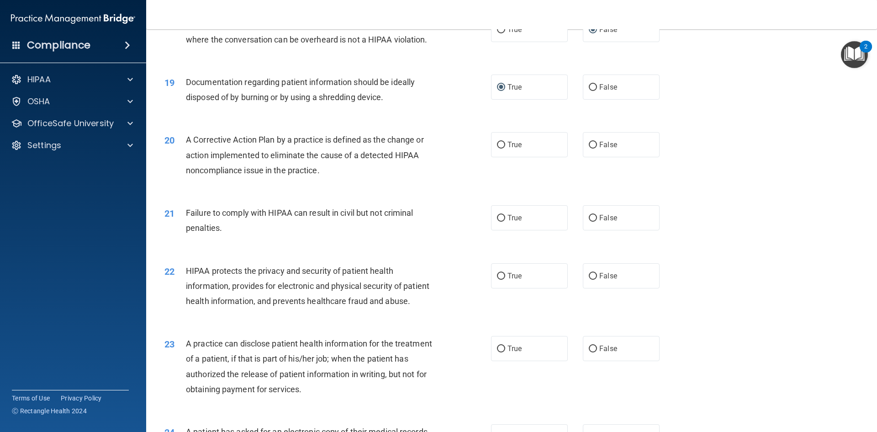
scroll to position [1188, 0]
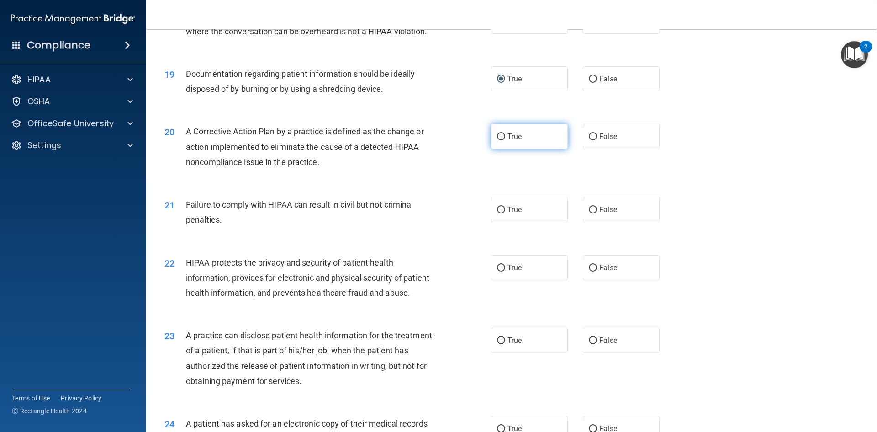
click at [497, 140] on input "True" at bounding box center [501, 136] width 8 height 7
radio input "true"
click at [589, 213] on input "False" at bounding box center [593, 209] width 8 height 7
radio input "true"
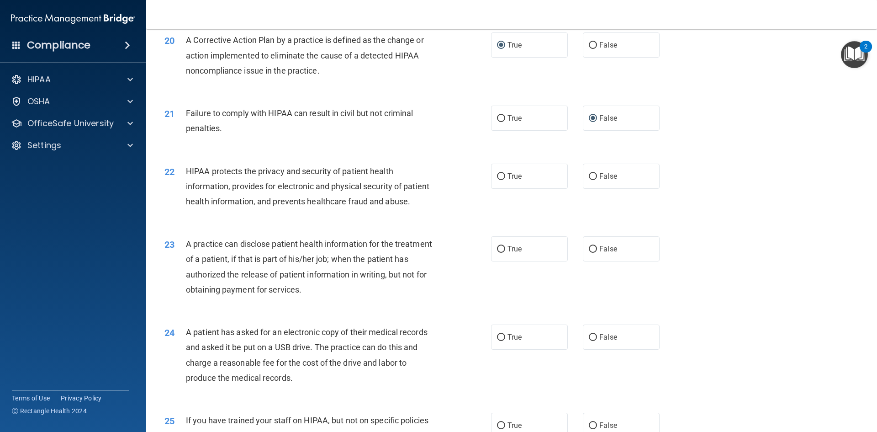
scroll to position [1325, 0]
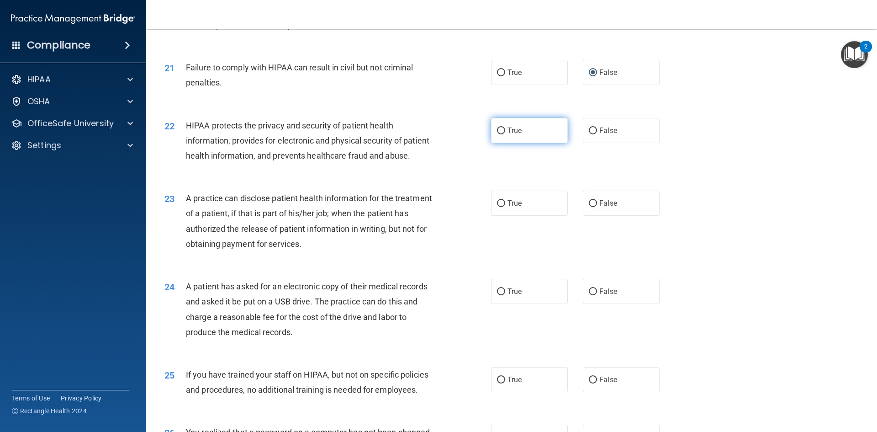
click at [497, 134] on input "True" at bounding box center [501, 130] width 8 height 7
radio input "true"
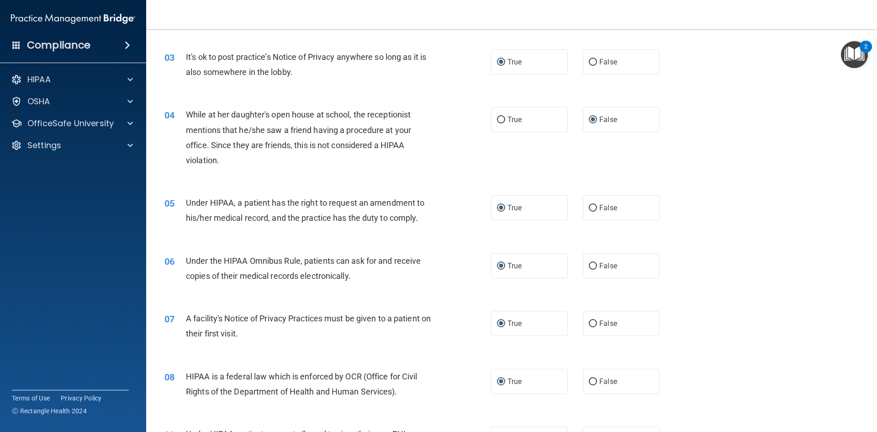
scroll to position [183, 0]
click at [589, 63] on input "False" at bounding box center [593, 63] width 8 height 7
radio input "true"
radio input "false"
click at [589, 209] on input "False" at bounding box center [593, 209] width 8 height 7
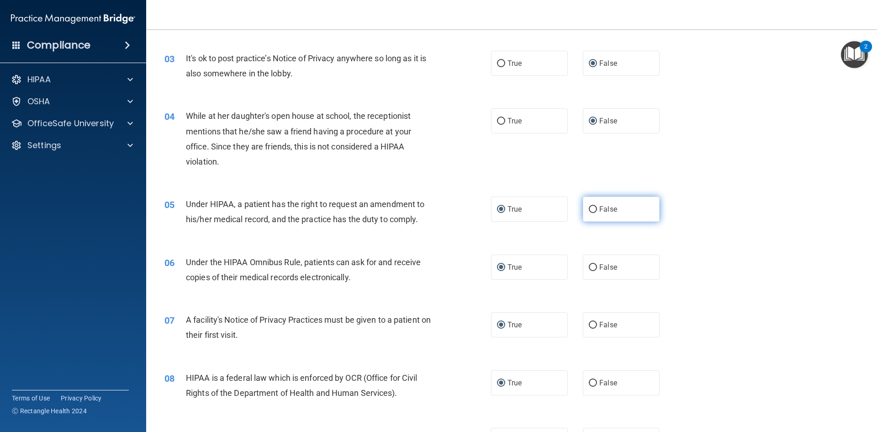
radio input "true"
radio input "false"
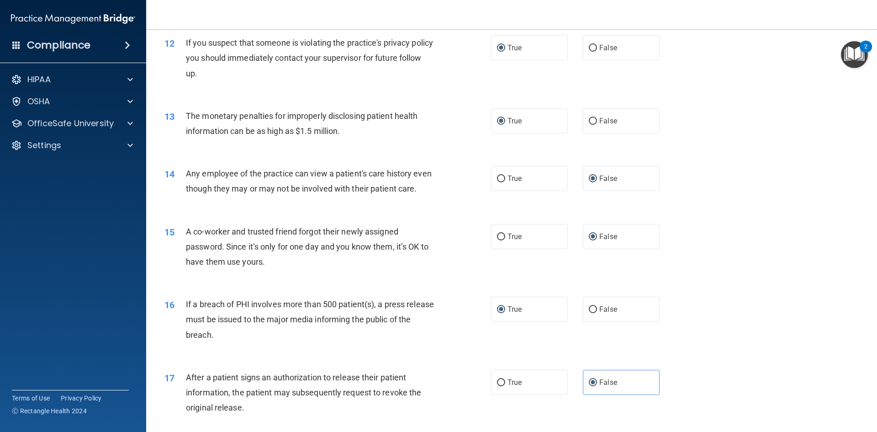
scroll to position [822, 0]
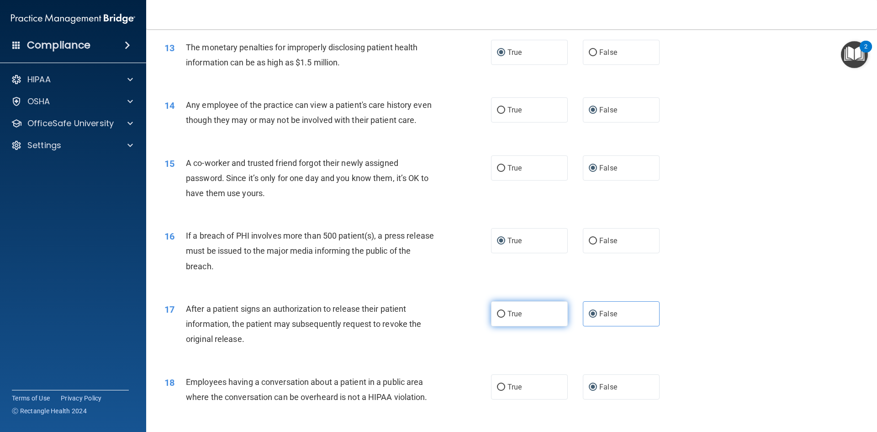
click at [499, 317] on input "True" at bounding box center [501, 314] width 8 height 7
radio input "true"
radio input "false"
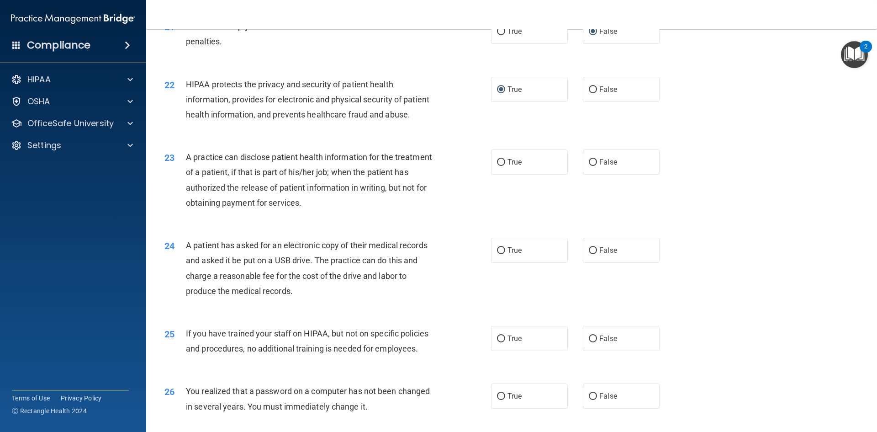
scroll to position [1370, 0]
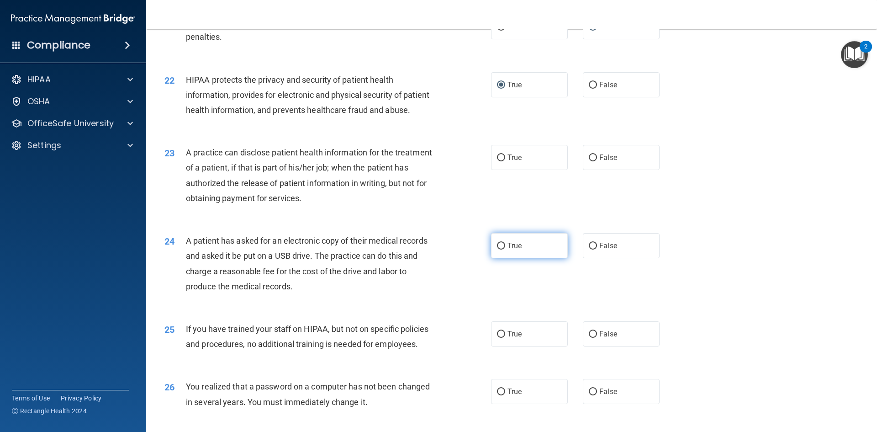
click at [499, 258] on label "True" at bounding box center [529, 245] width 77 height 25
click at [499, 249] on input "True" at bounding box center [501, 246] width 8 height 7
radio input "true"
click at [589, 161] on input "False" at bounding box center [593, 157] width 8 height 7
radio input "true"
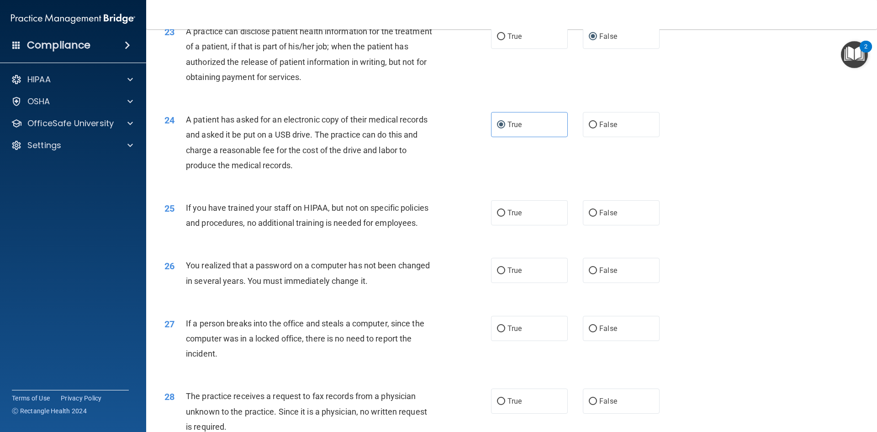
scroll to position [1508, 0]
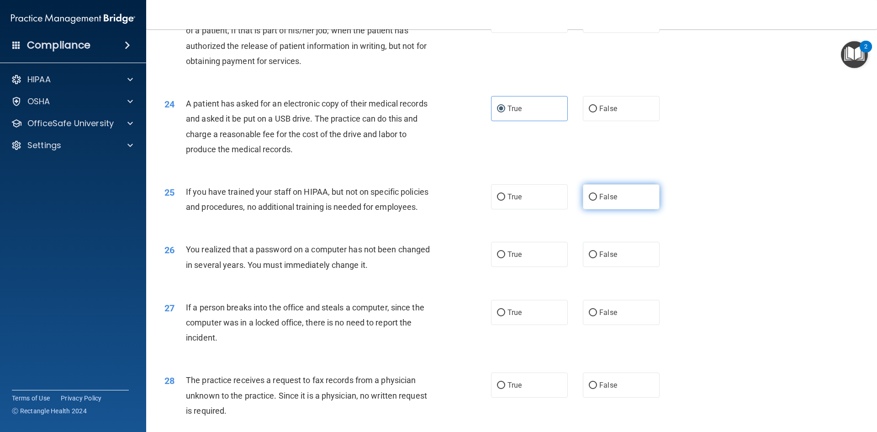
click at [589, 201] on input "False" at bounding box center [593, 197] width 8 height 7
radio input "true"
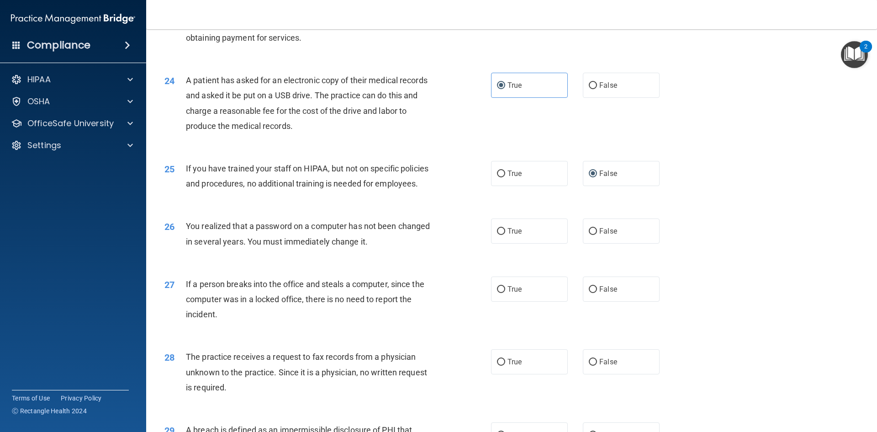
scroll to position [1553, 0]
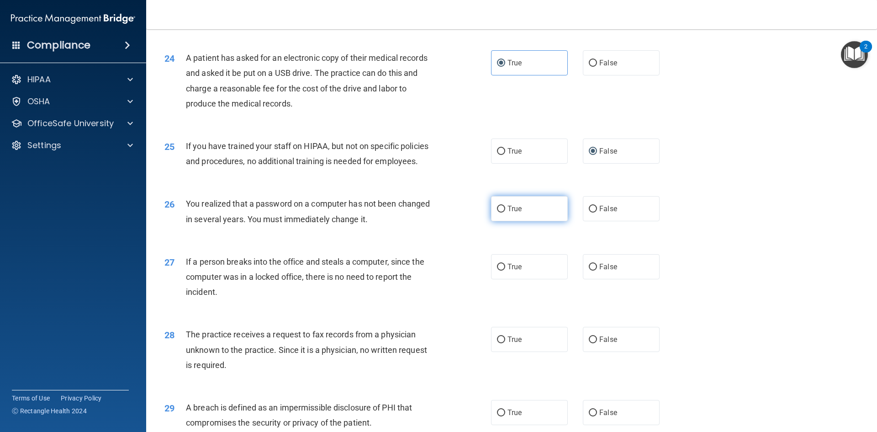
click at [498, 212] on input "True" at bounding box center [501, 209] width 8 height 7
radio input "true"
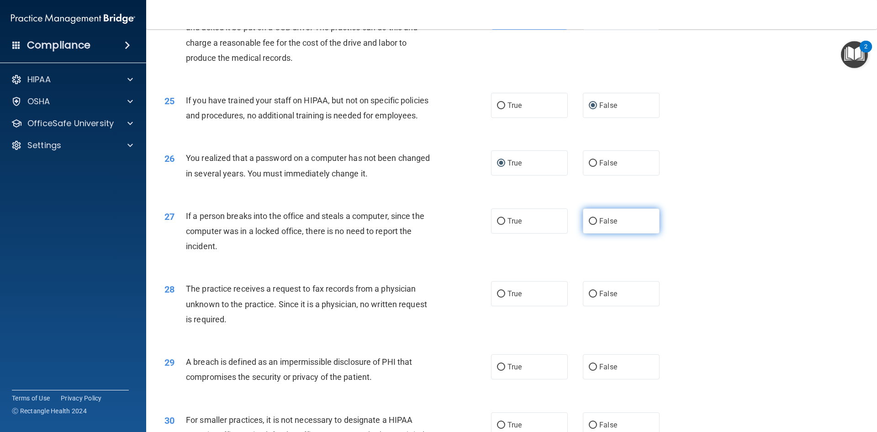
click at [591, 225] on input "False" at bounding box center [593, 221] width 8 height 7
radio input "true"
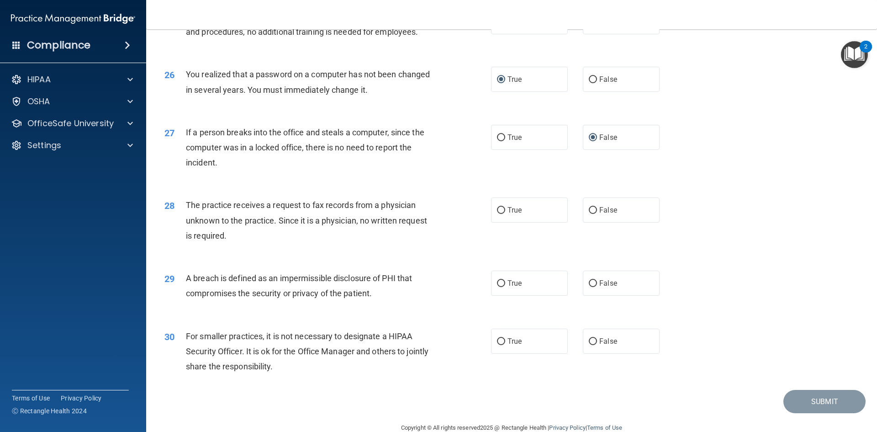
scroll to position [1690, 0]
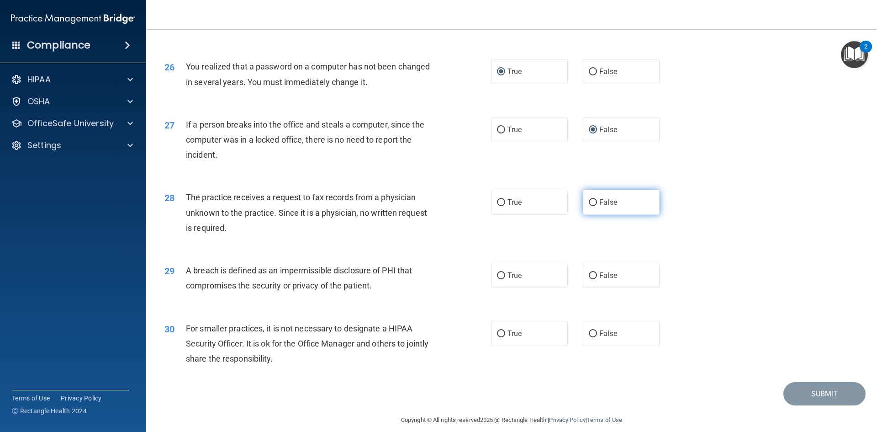
click at [590, 215] on label "False" at bounding box center [621, 202] width 77 height 25
click at [590, 206] on input "False" at bounding box center [593, 202] width 8 height 7
radio input "true"
click at [497, 279] on input "True" at bounding box center [501, 275] width 8 height 7
radio input "true"
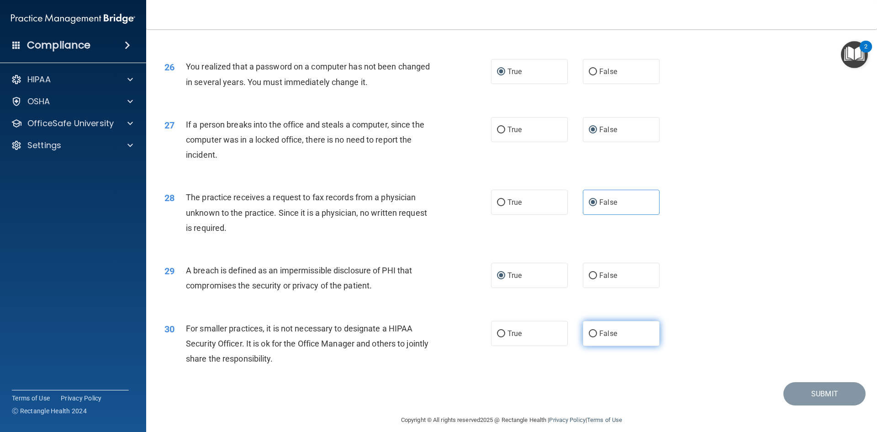
click at [589, 337] on input "False" at bounding box center [593, 333] width 8 height 7
radio input "true"
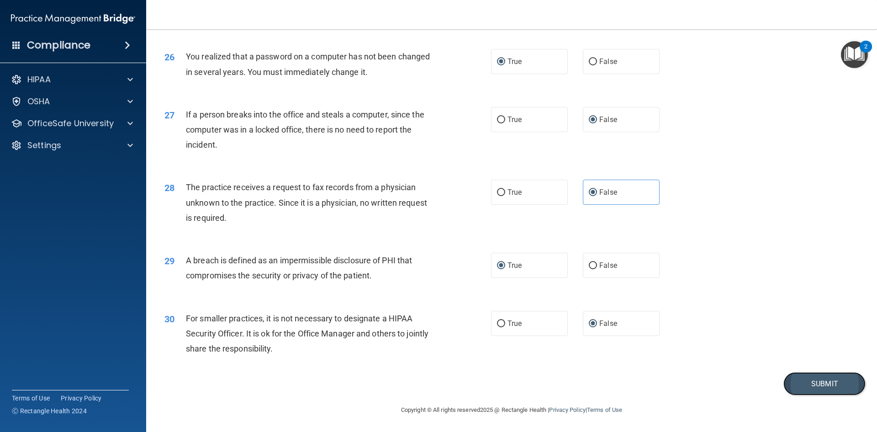
click at [811, 385] on button "Submit" at bounding box center [824, 383] width 82 height 23
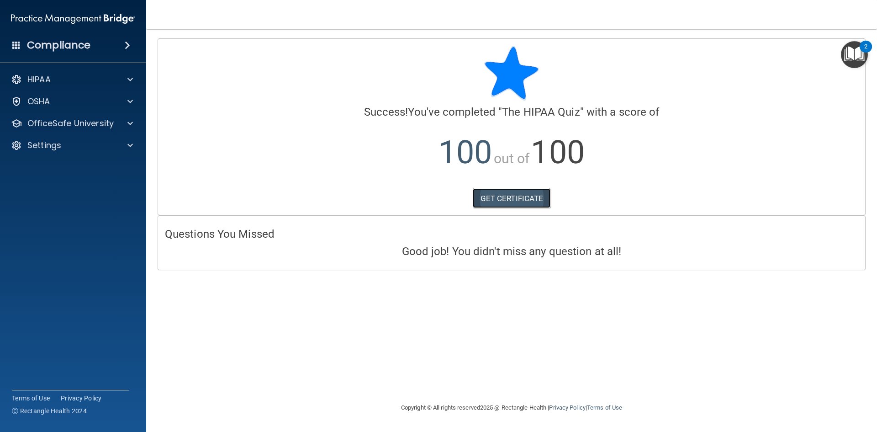
click at [519, 196] on link "GET CERTIFICATE" at bounding box center [512, 198] width 78 height 20
click at [63, 121] on p "OfficeSafe University" at bounding box center [70, 123] width 86 height 11
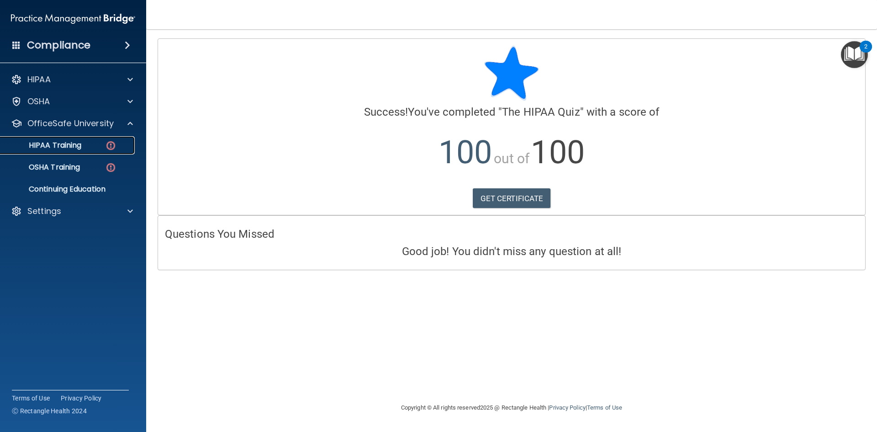
click at [72, 141] on p "HIPAA Training" at bounding box center [43, 145] width 75 height 9
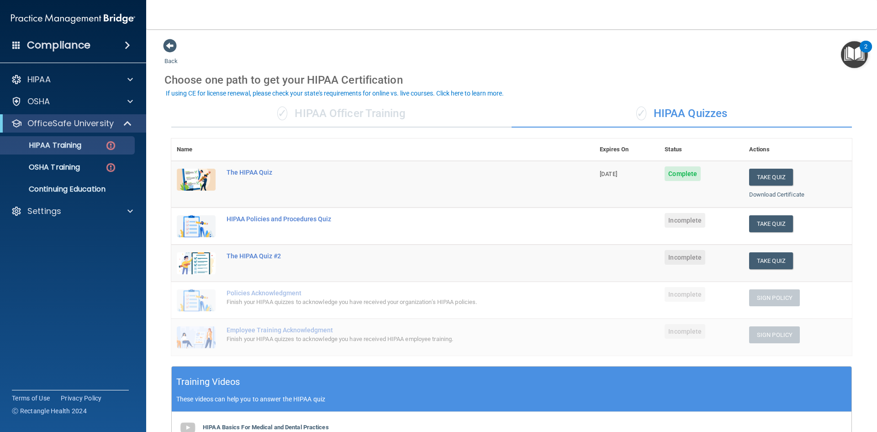
click at [361, 111] on div "✓ HIPAA Officer Training" at bounding box center [341, 113] width 340 height 27
